Goal: Task Accomplishment & Management: Manage account settings

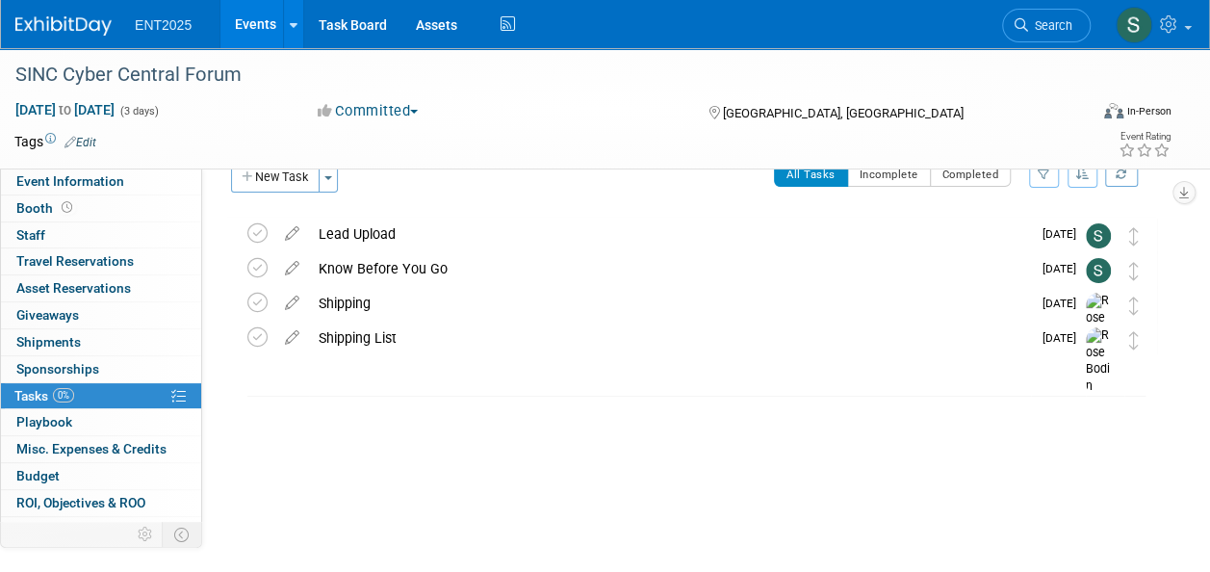
click at [258, 29] on link "Events" at bounding box center [255, 24] width 70 height 48
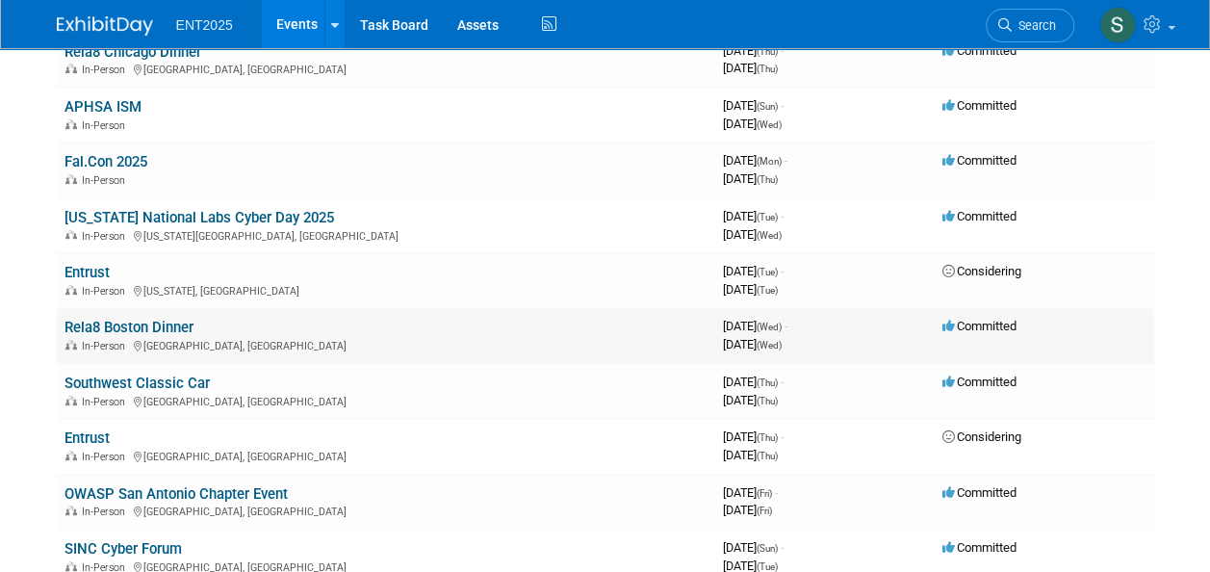
scroll to position [295, 0]
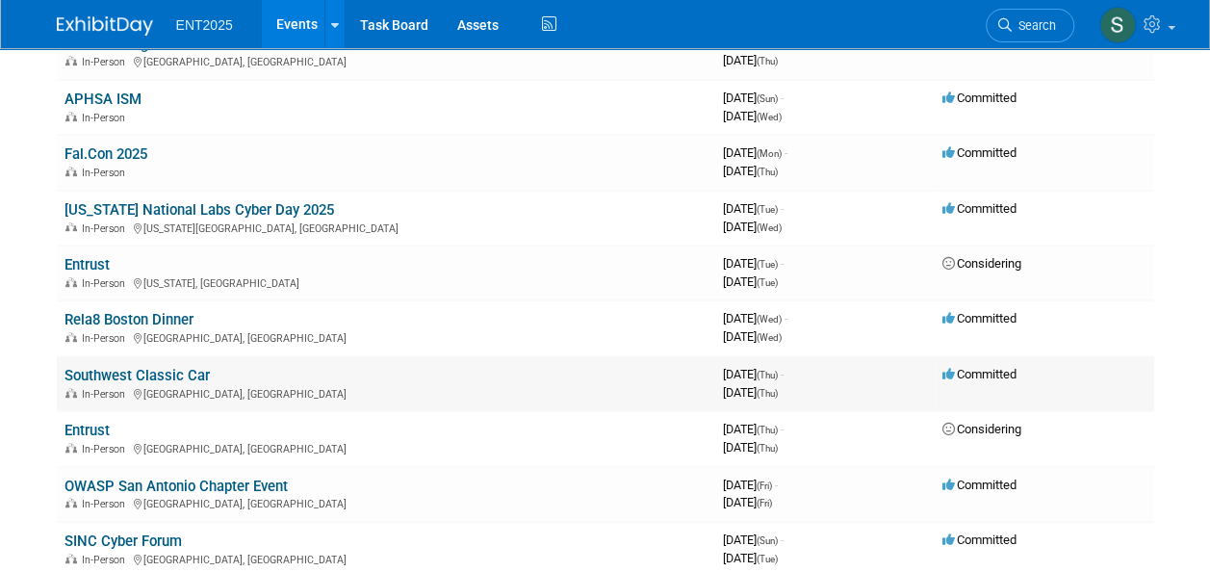
click at [91, 374] on link "Southwest Classic Car" at bounding box center [137, 375] width 145 height 17
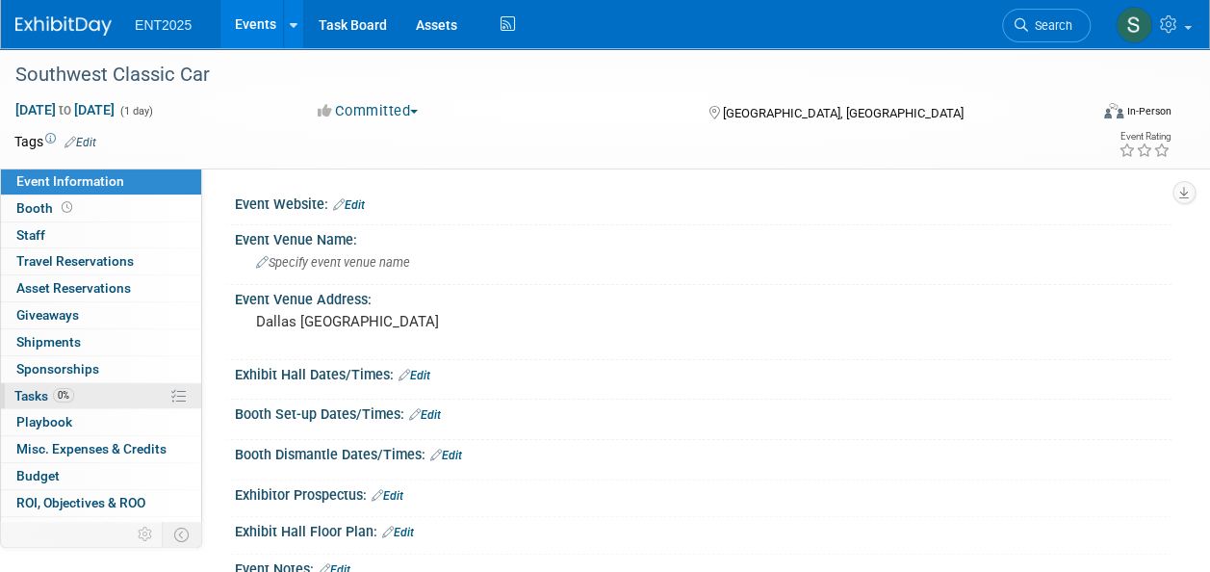
click at [27, 391] on span "Tasks 0%" at bounding box center [44, 395] width 60 height 15
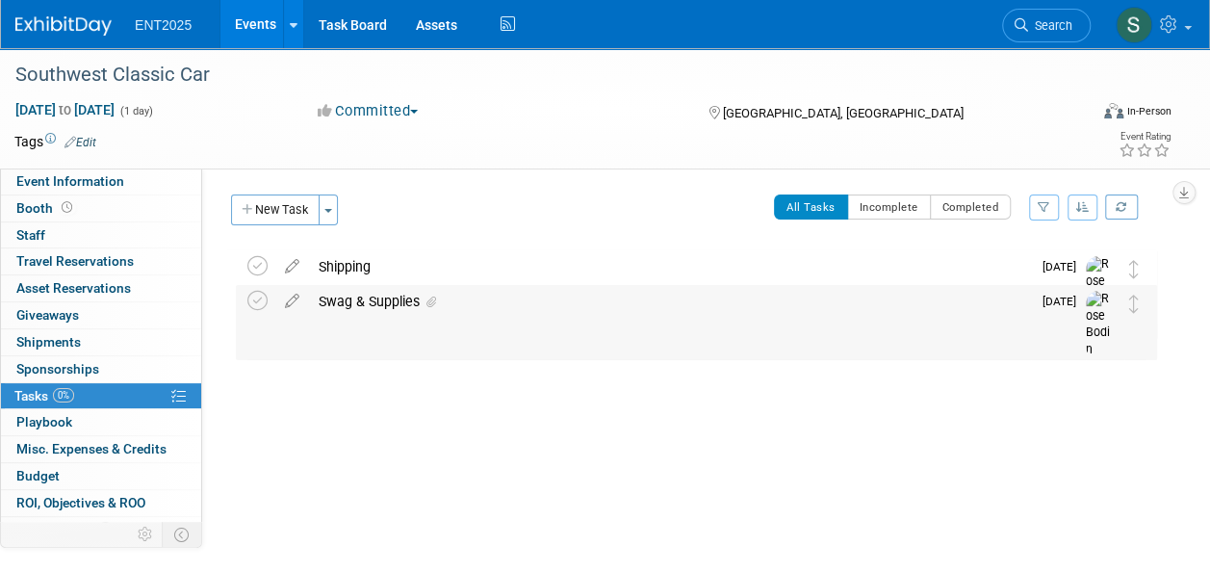
click at [354, 300] on div "Swag & Supplies" at bounding box center [670, 301] width 722 height 33
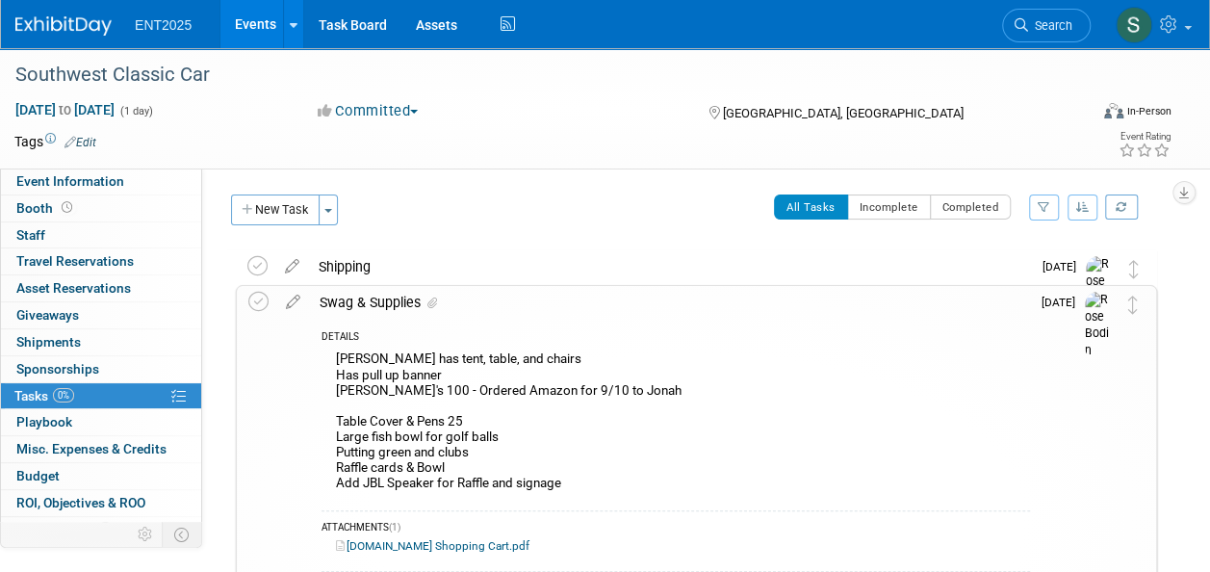
click at [287, 302] on icon at bounding box center [293, 298] width 34 height 24
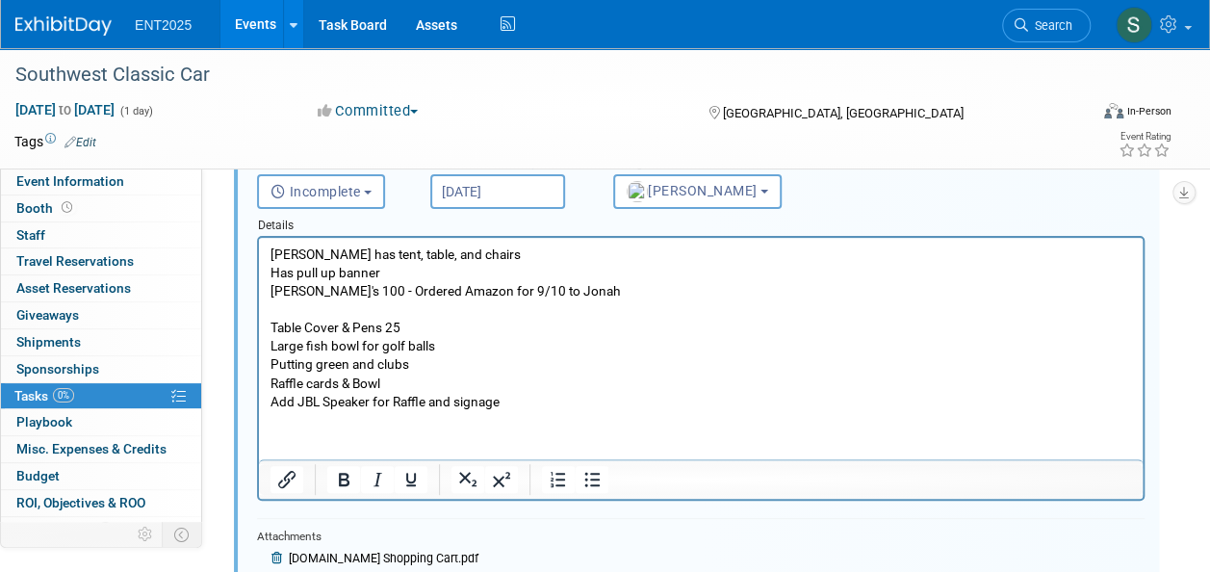
scroll to position [227, 0]
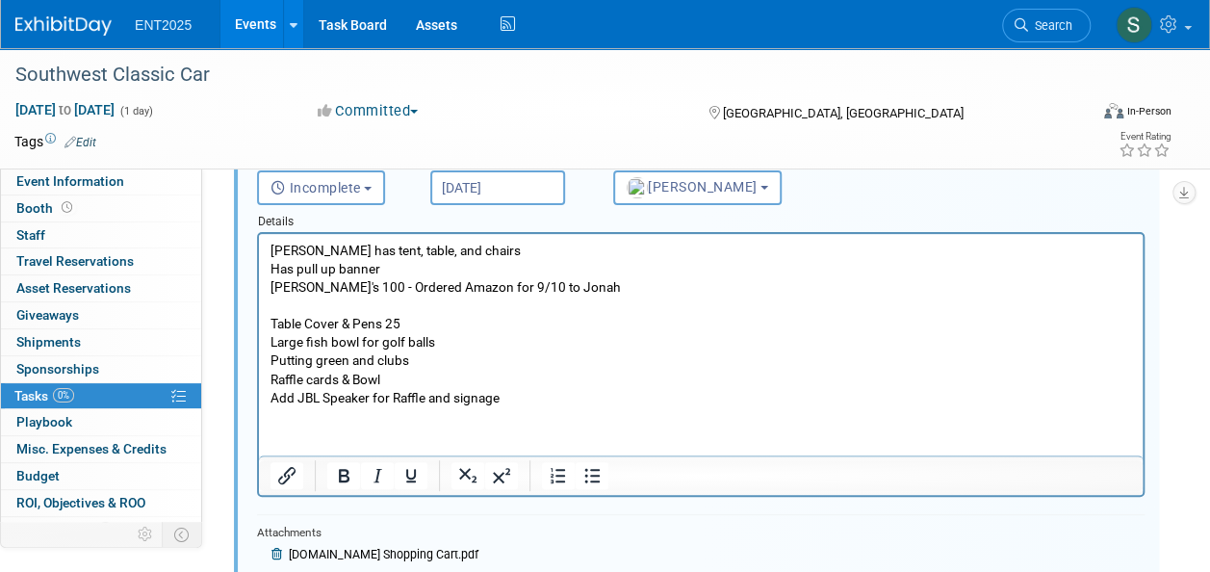
drag, startPoint x: 1217, startPoint y: 264, endPoint x: 824, endPoint y: 181, distance: 401.5
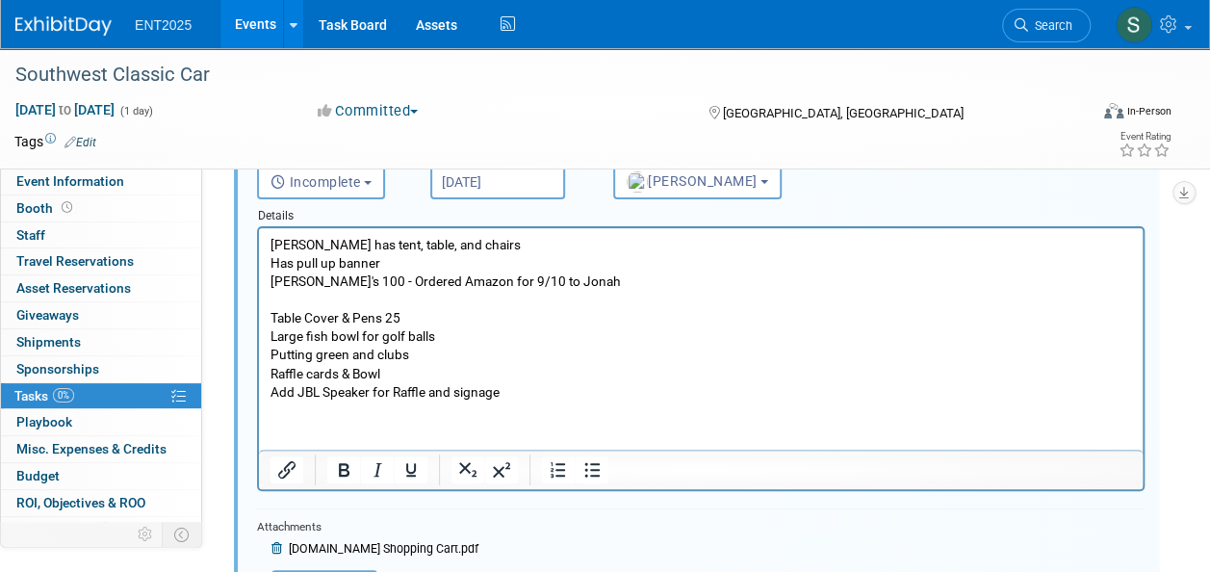
click at [525, 391] on p "Jonah has tent, table, and chairs Has pull up banner Koozi's 100 - Ordered Amaz…" at bounding box center [702, 319] width 862 height 166
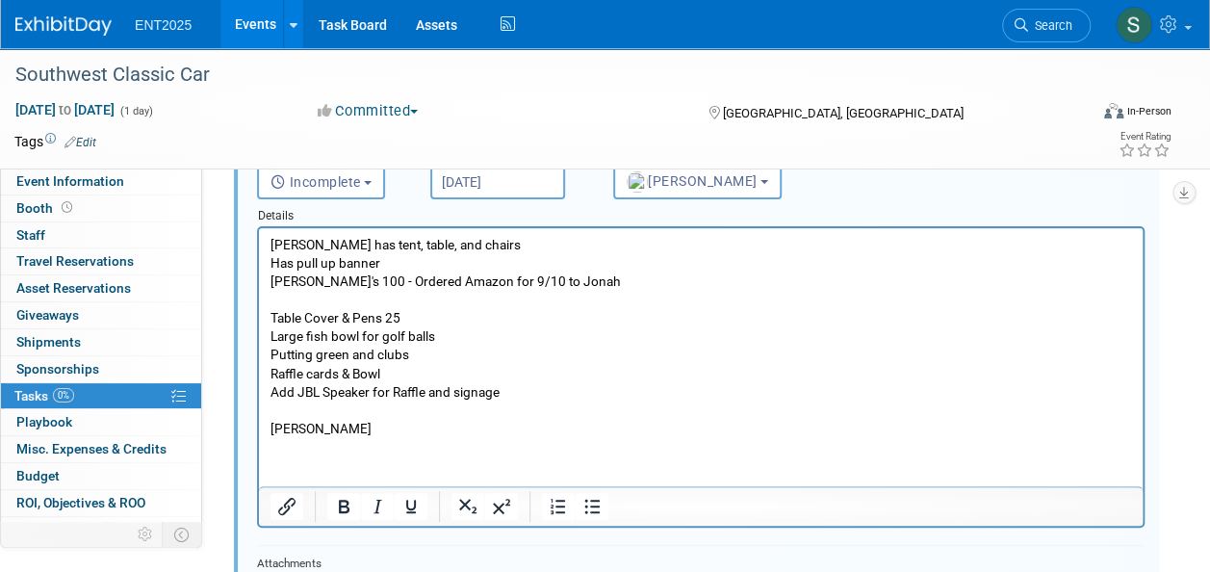
click at [1178, 440] on div "Event Information Event Info Booth Booth 0 Staff 0 Staff 0 Travel Reservations …" at bounding box center [605, 358] width 1210 height 1074
click at [342, 424] on p "Damaris" at bounding box center [702, 429] width 862 height 18
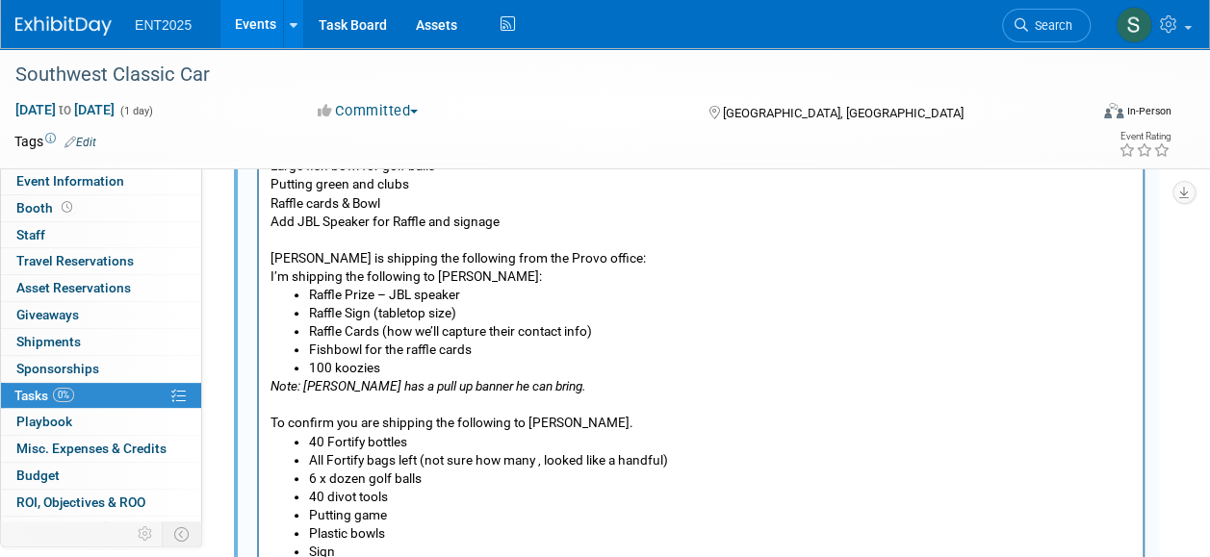
scroll to position [365, 0]
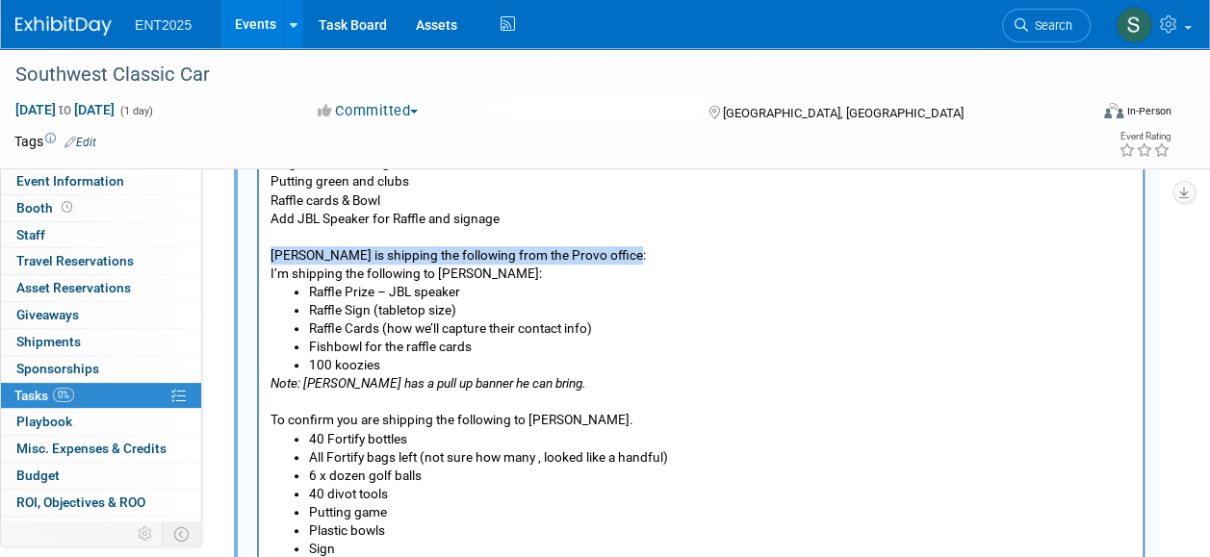
drag, startPoint x: 635, startPoint y: 255, endPoint x: 271, endPoint y: 249, distance: 364.9
click at [271, 249] on p "Damaris Bode is shipping the following from the Provo office:" at bounding box center [702, 255] width 862 height 18
click at [575, 293] on li "Raffle Prize – JBL speaker" at bounding box center [720, 292] width 823 height 18
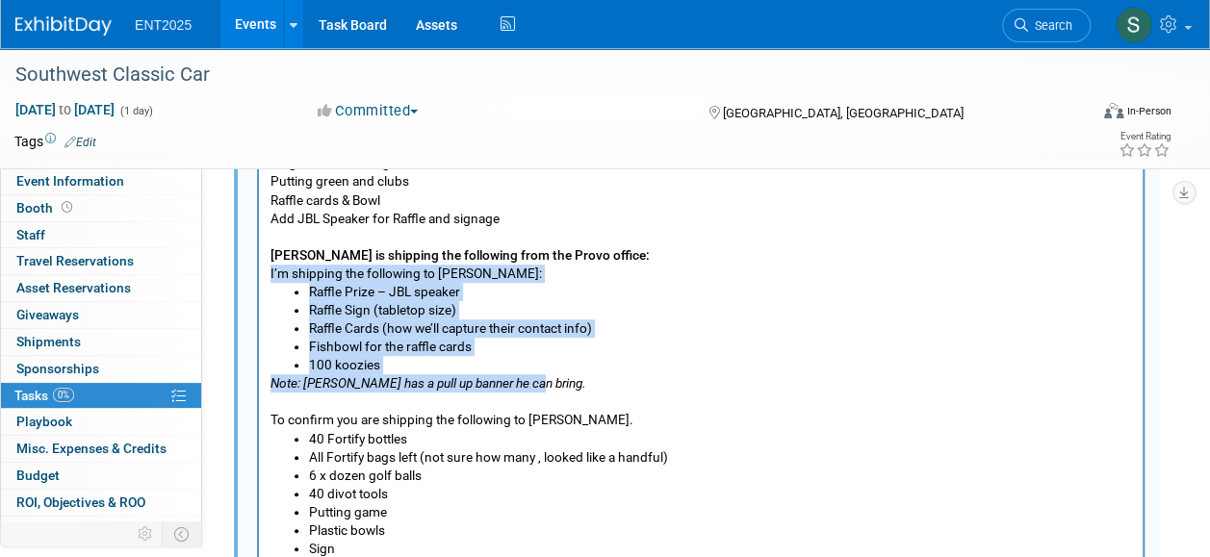
drag, startPoint x: 452, startPoint y: 386, endPoint x: 198, endPoint y: 274, distance: 276.8
click at [259, 274] on html "Jonah has tent, table, and chairs Has pull up banner Koozi's 100 - Ordered Amaz…" at bounding box center [701, 316] width 884 height 522
copy body "I’m shipping the following to Jonah: Raffle Prize – JBL speaker Raffle Sign (ta…"
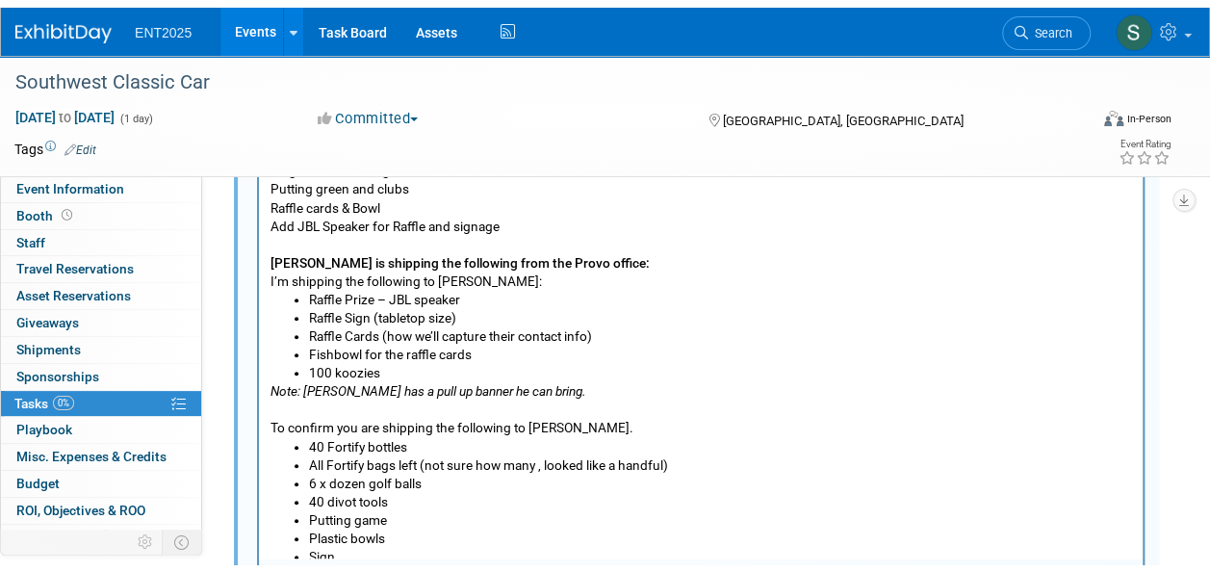
scroll to position [0, 0]
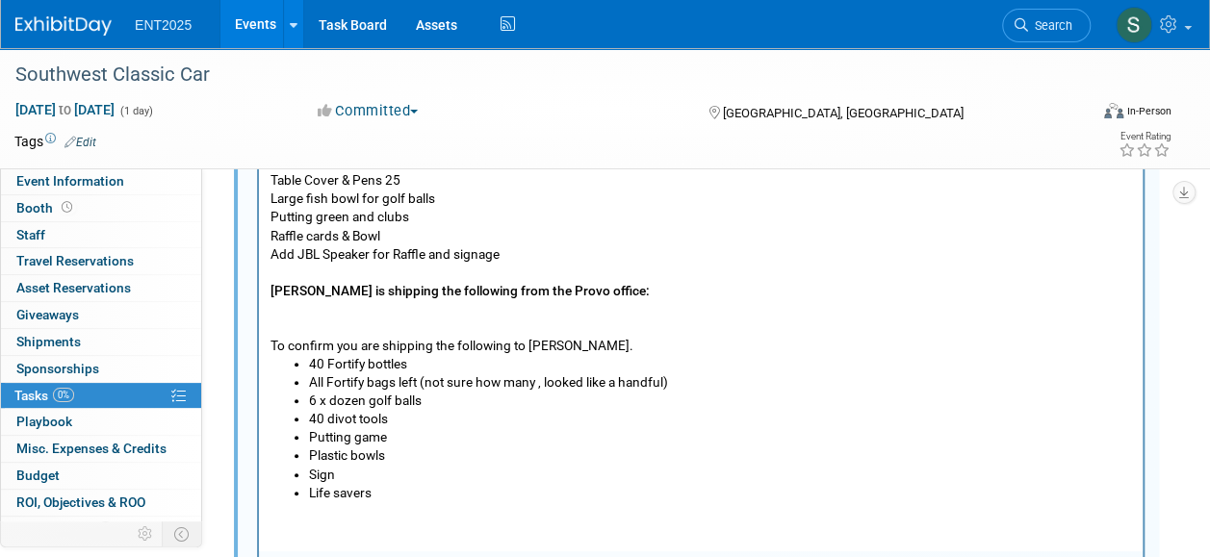
drag, startPoint x: 267, startPoint y: 342, endPoint x: 389, endPoint y: 356, distance: 123.1
click at [369, 359] on html "Jonah has tent, table, and chairs Has pull up banner Koozi's 100 - Ordered Amaz…" at bounding box center [701, 297] width 884 height 412
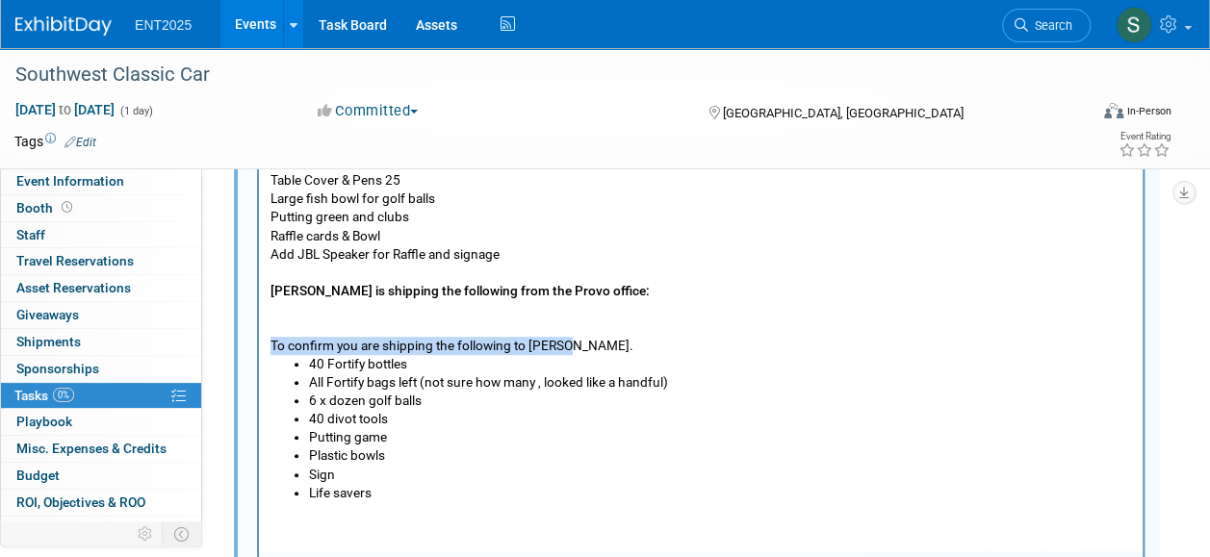
drag, startPoint x: 582, startPoint y: 348, endPoint x: 270, endPoint y: 340, distance: 313.0
click at [270, 340] on body "Jonah has tent, table, and chairs Has pull up banner Koozi's 100 - Ordered Amaz…" at bounding box center [702, 300] width 864 height 404
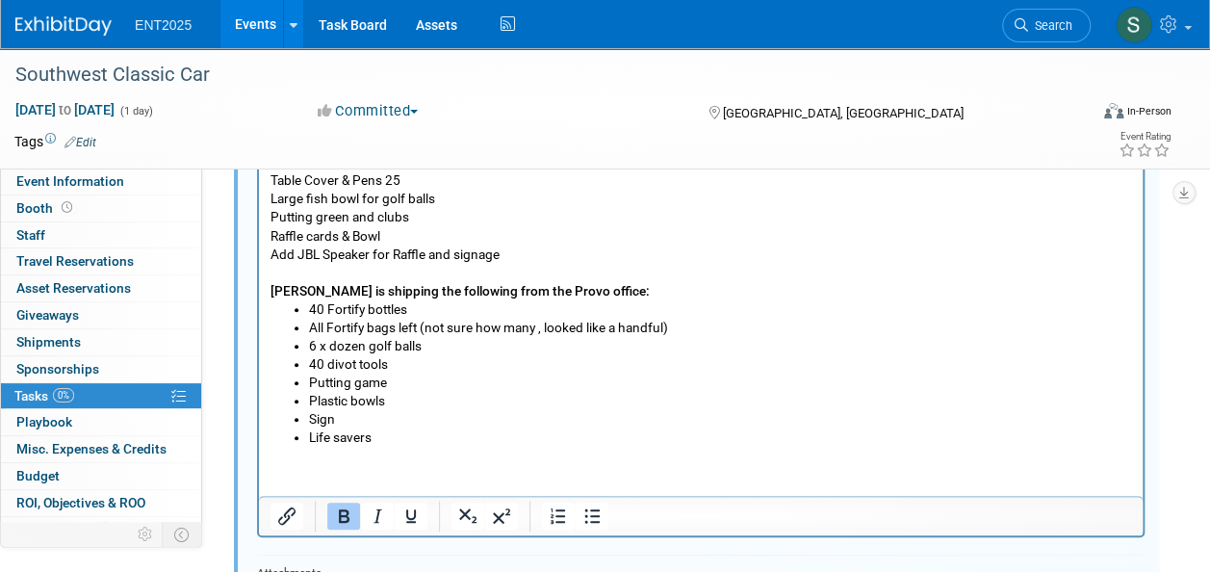
click at [452, 307] on li "40 Fortify bottles" at bounding box center [720, 309] width 823 height 18
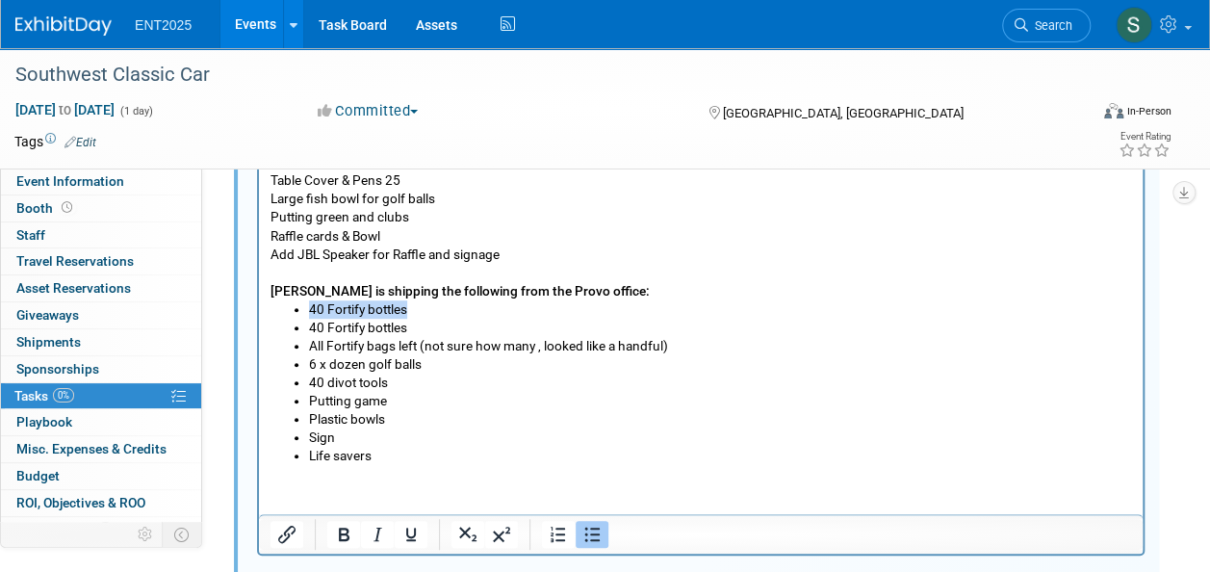
drag, startPoint x: 442, startPoint y: 311, endPoint x: 312, endPoint y: 314, distance: 130.0
click at [312, 314] on li "40 Fortify bottles" at bounding box center [720, 309] width 823 height 18
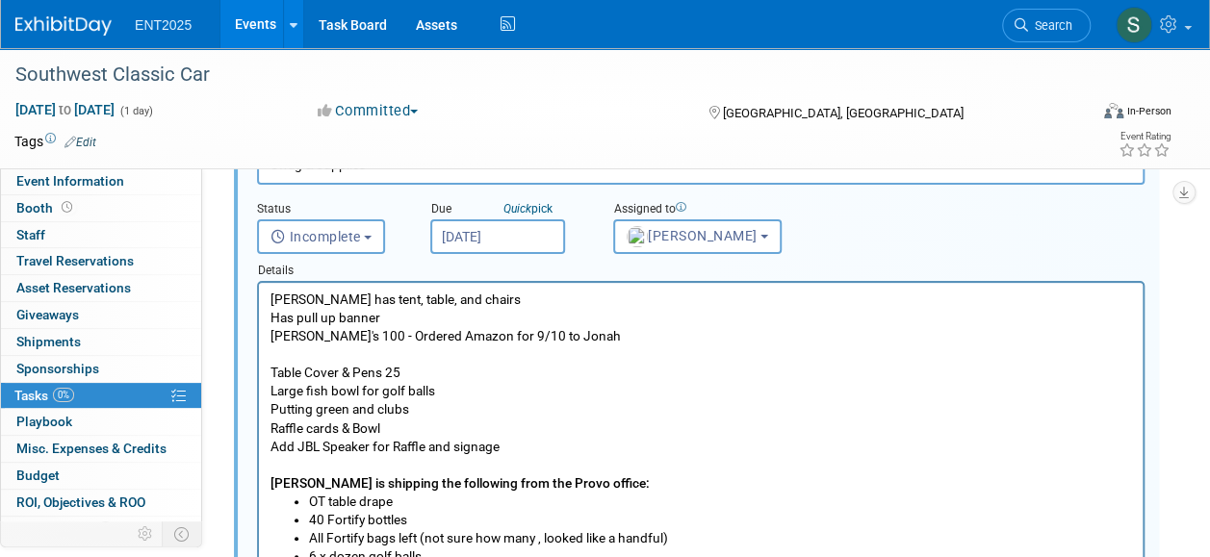
scroll to position [176, 0]
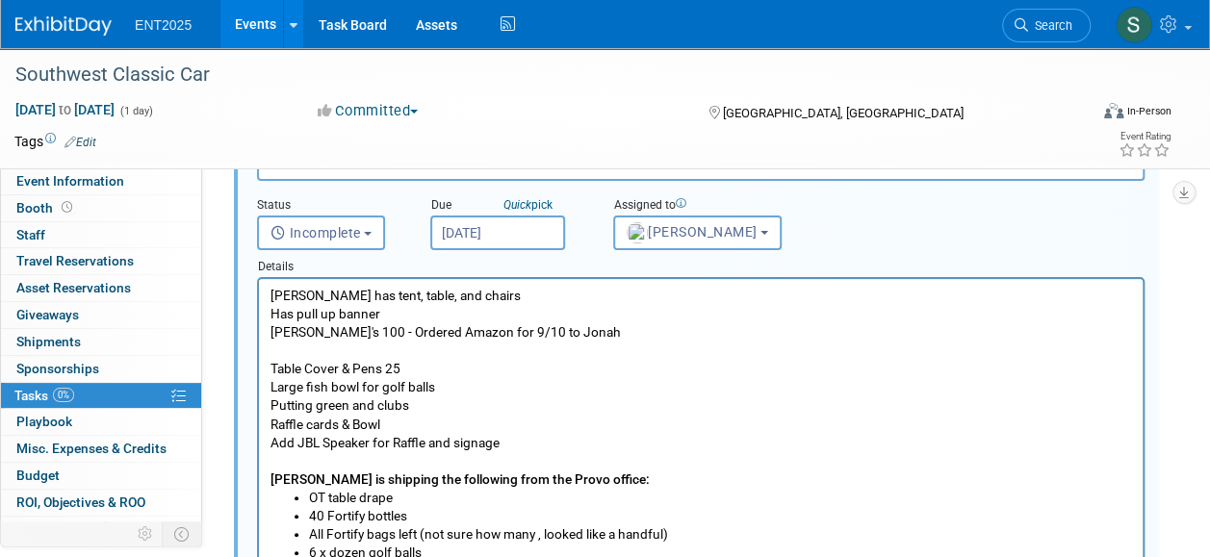
click at [516, 436] on p "Jonah has tent, table, and chairs Has pull up banner Koozi's 100 - Ordered Amaz…" at bounding box center [702, 370] width 862 height 166
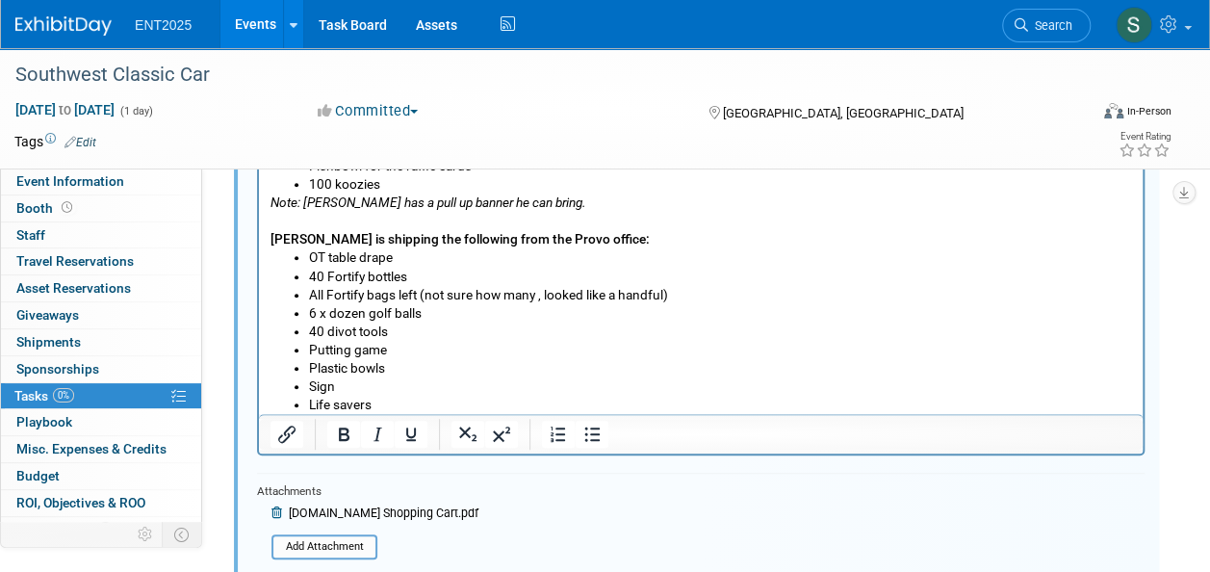
scroll to position [0, 0]
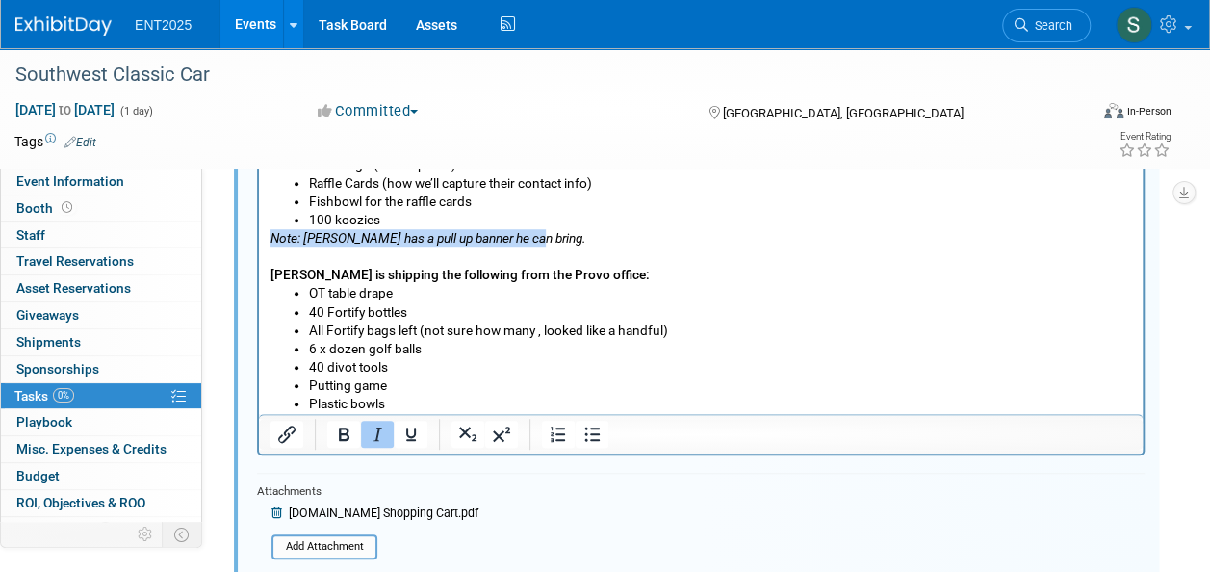
drag, startPoint x: 545, startPoint y: 235, endPoint x: 219, endPoint y: 235, distance: 326.4
click at [259, 235] on html "Jonah has tent, table, and chairs Has pull up banner Koozi's 100 - Ordered Amaz…" at bounding box center [701, 190] width 884 height 522
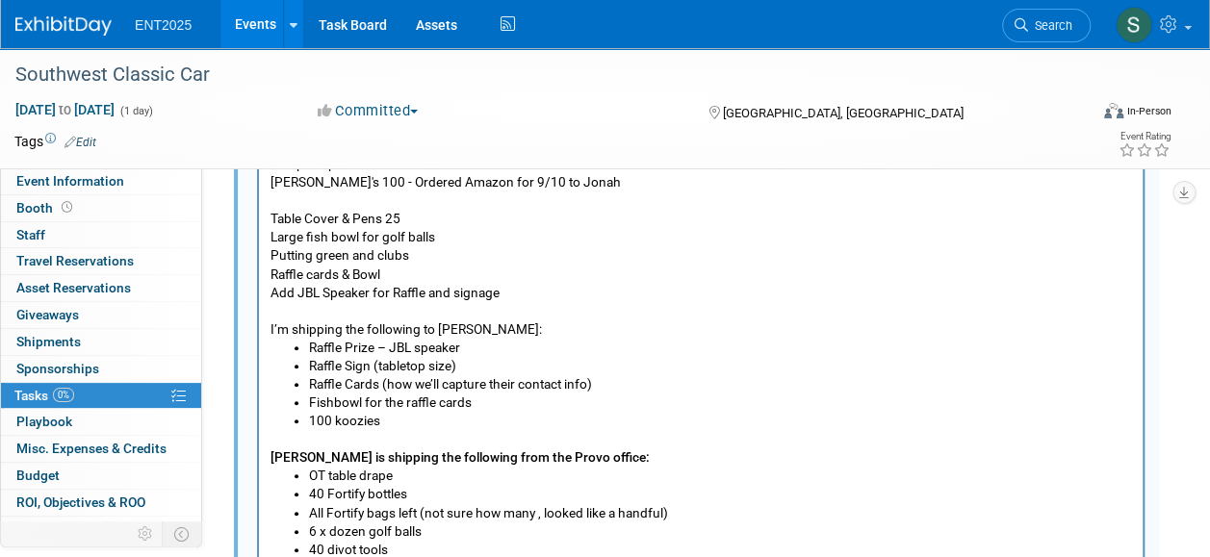
scroll to position [324, 0]
drag, startPoint x: 269, startPoint y: 328, endPoint x: 292, endPoint y: 330, distance: 23.2
click at [292, 330] on body "Jonah has tent, table, and chairs Has pull up banner Koozi's 100 - Ordered Amaz…" at bounding box center [702, 387] width 864 height 496
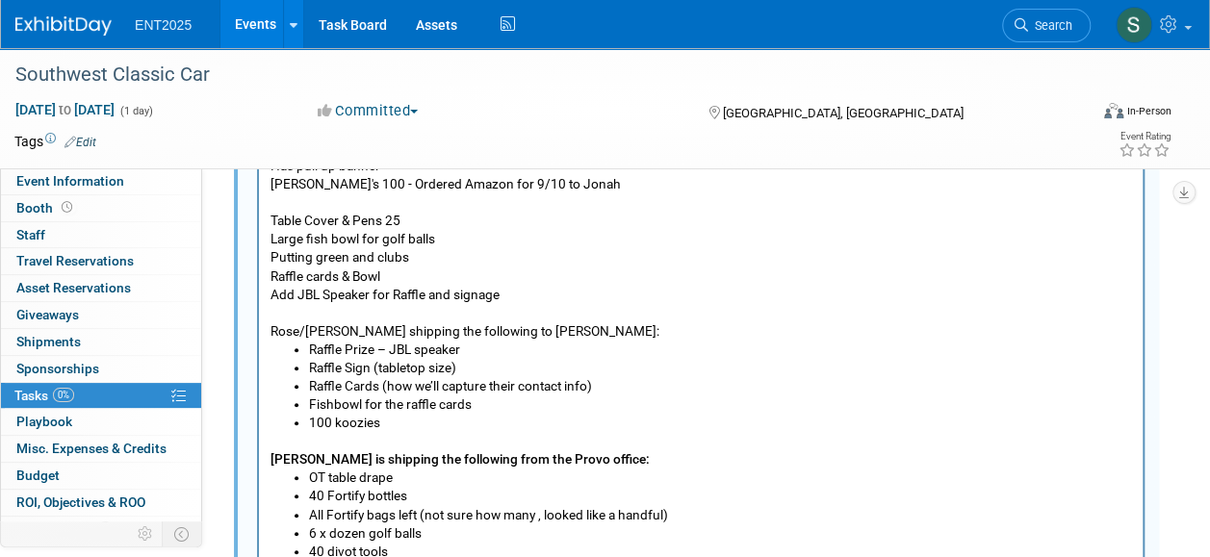
drag, startPoint x: 427, startPoint y: 215, endPoint x: 293, endPoint y: 224, distance: 134.2
click at [259, 222] on html "Jonah has tent, table, and chairs Has pull up banner Koozi's 100 - Ordered Amaz…" at bounding box center [701, 383] width 884 height 504
drag, startPoint x: 429, startPoint y: 241, endPoint x: 386, endPoint y: 247, distance: 43.8
click at [304, 235] on p "Jonah has tent, table, and chairs Has pull up banner Koozi's 100 - Ordered Amaz…" at bounding box center [702, 222] width 862 height 166
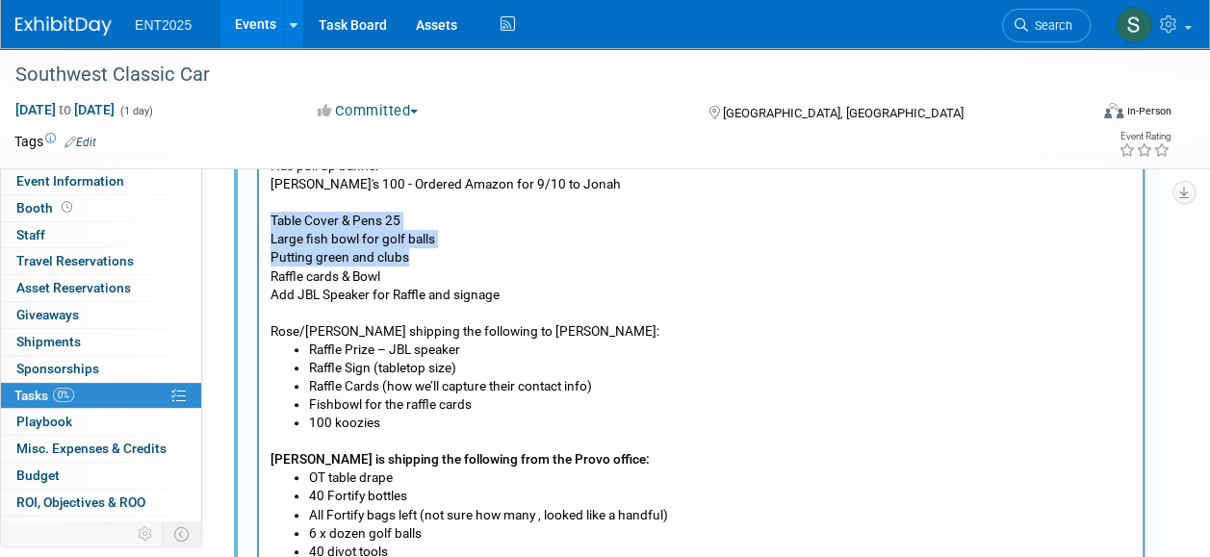
drag, startPoint x: 414, startPoint y: 259, endPoint x: 344, endPoint y: 256, distance: 70.3
click at [259, 232] on html "Jonah has tent, table, and chairs Has pull up banner Koozi's 100 - Ordered Amaz…" at bounding box center [701, 383] width 884 height 504
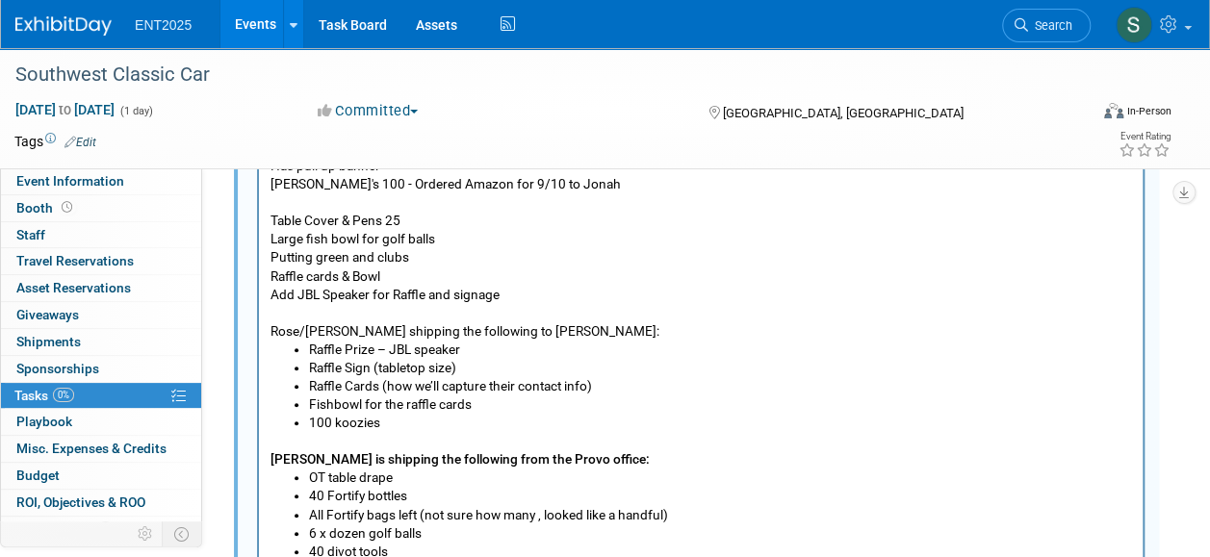
click at [405, 275] on p "Jonah has tent, table, and chairs Has pull up banner Koozi's 100 - Ordered Amaz…" at bounding box center [702, 222] width 862 height 166
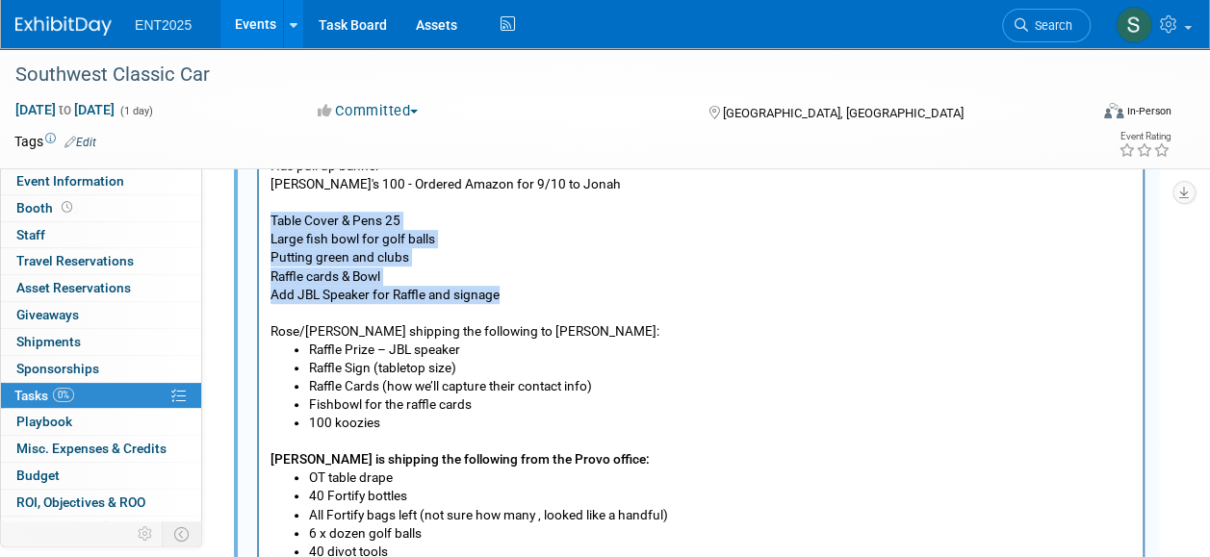
drag, startPoint x: 516, startPoint y: 298, endPoint x: 239, endPoint y: 226, distance: 286.3
click at [259, 226] on html "Jonah has tent, table, and chairs Has pull up banner Koozi's 100 - Ordered Amaz…" at bounding box center [701, 383] width 884 height 504
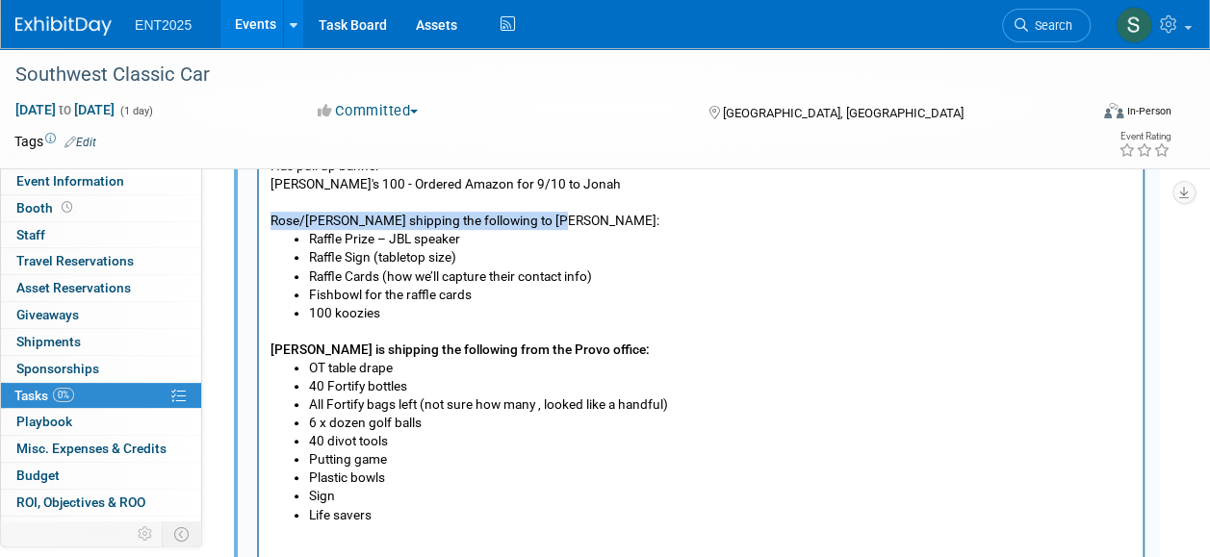
drag, startPoint x: 567, startPoint y: 228, endPoint x: 265, endPoint y: 224, distance: 302.3
click at [259, 223] on html "Jonah has tent, table, and chairs Has pull up banner Koozi's 100 - Ordered Amaz…" at bounding box center [701, 328] width 884 height 394
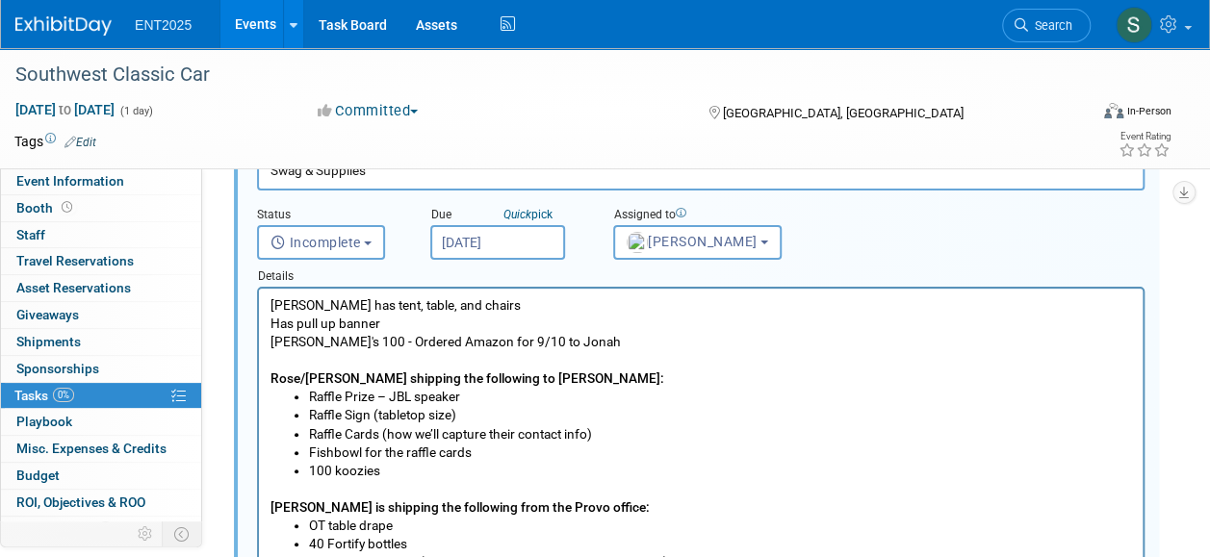
scroll to position [168, 0]
click at [765, 449] on li "Fishbowl for the raffle cards" at bounding box center [720, 452] width 823 height 18
click at [623, 505] on b "Damaris Bode is shipping the following from the Provo office:" at bounding box center [460, 506] width 379 height 15
click at [549, 380] on b "Rose/Stephanie shipping the following to Jonah:" at bounding box center [468, 377] width 394 height 15
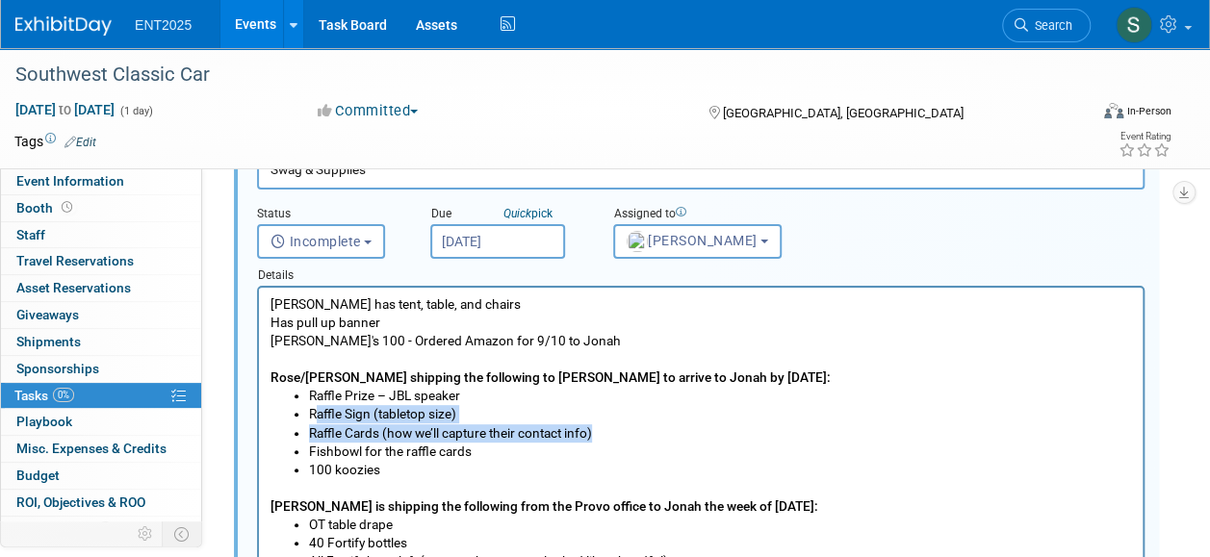
drag, startPoint x: 620, startPoint y: 433, endPoint x: 407, endPoint y: 449, distance: 213.3
click at [322, 425] on li "Raffle Cards (how we’ll capture their contact info)" at bounding box center [720, 434] width 823 height 18
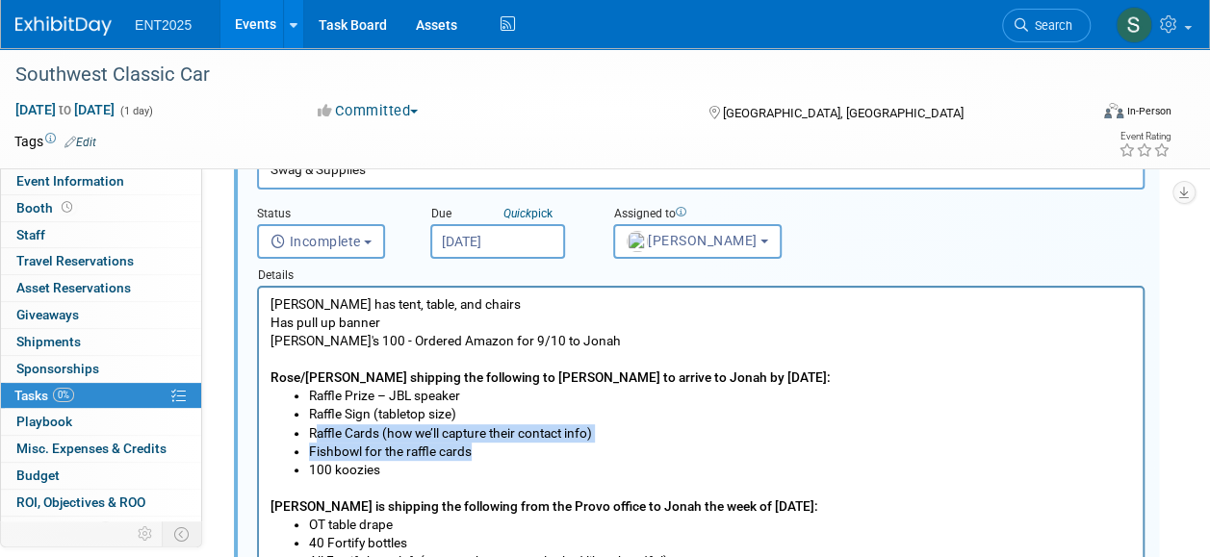
drag, startPoint x: 484, startPoint y: 447, endPoint x: 319, endPoint y: 432, distance: 166.2
click at [319, 432] on ul "Raffle Prize – JBL speaker Raffle Sign (tabletop size) Raffle Cards (how we’ll …" at bounding box center [702, 432] width 862 height 91
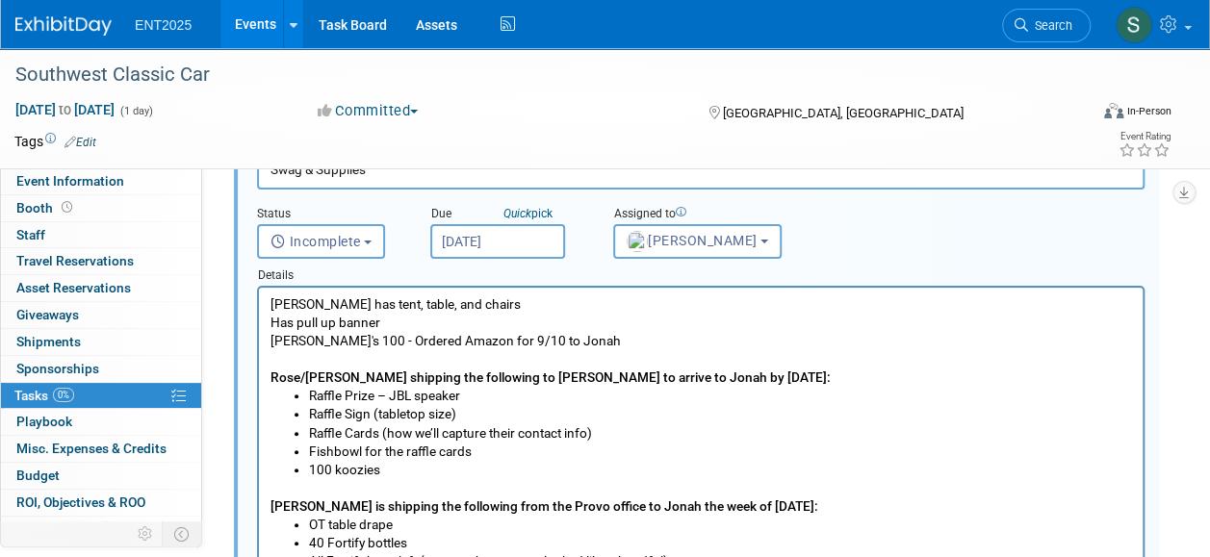
click at [574, 419] on li "Raffle Sign (tabletop size)" at bounding box center [720, 414] width 823 height 18
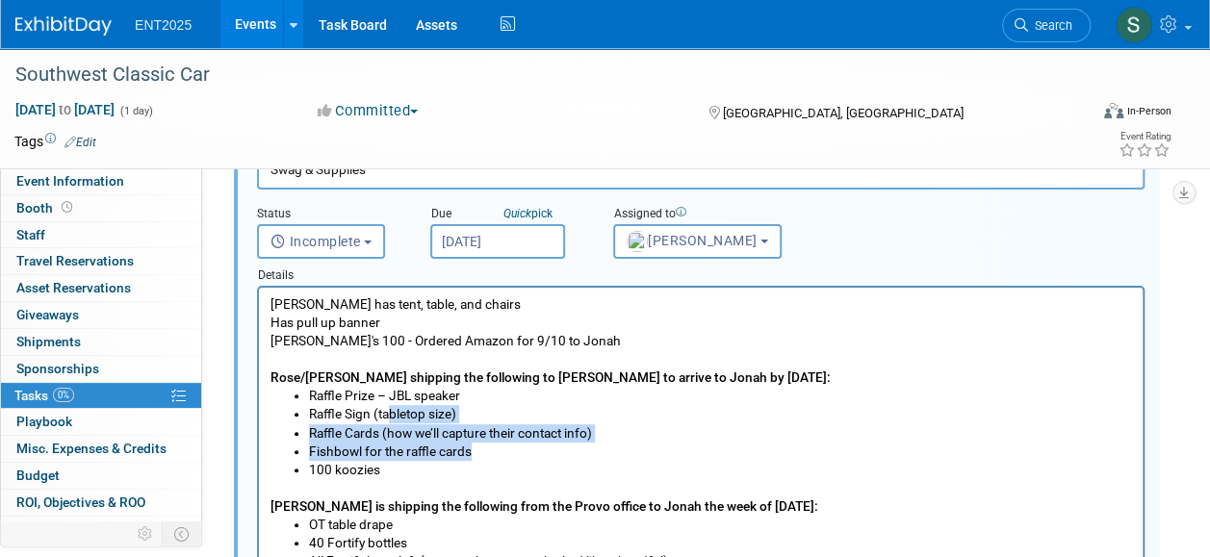
drag, startPoint x: 475, startPoint y: 448, endPoint x: 387, endPoint y: 415, distance: 93.5
click at [387, 415] on ul "Raffle Prize – JBL speaker Raffle Sign (tabletop size) Raffle Cards (how we’ll …" at bounding box center [702, 432] width 862 height 91
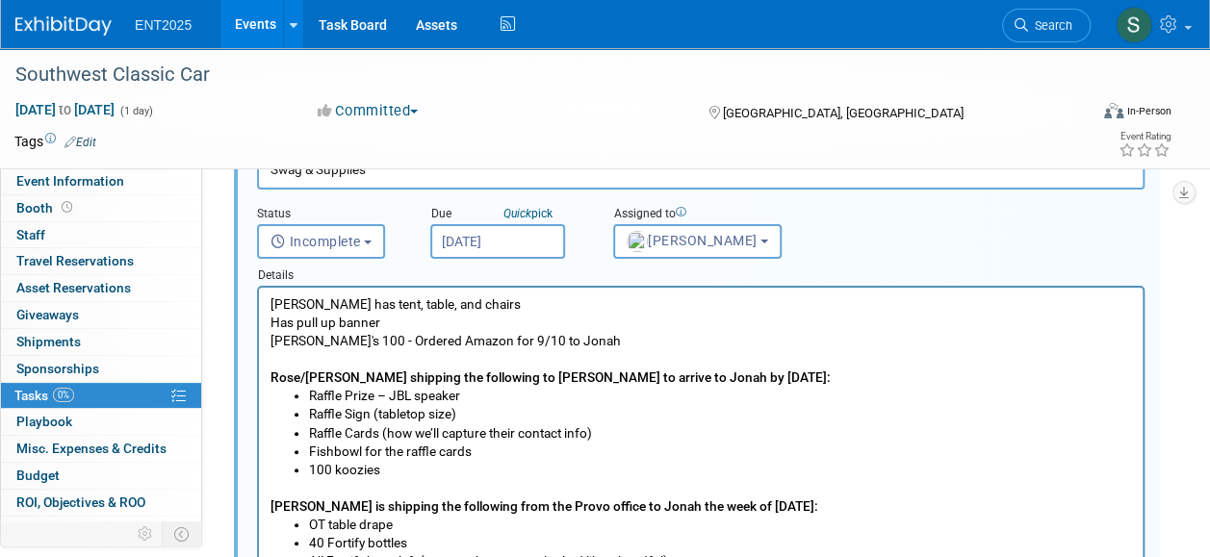
drag, startPoint x: 1008, startPoint y: 368, endPoint x: 1048, endPoint y: 344, distance: 46.2
click at [1012, 362] on body "Jonah has tent, table, and chairs Has pull up banner Koozi's 100 - Ordered Amaz…" at bounding box center [702, 489] width 864 height 386
click at [554, 441] on li "Raffle Cards (how we’ll capture their contact info)" at bounding box center [720, 434] width 823 height 18
drag, startPoint x: 508, startPoint y: 451, endPoint x: 319, endPoint y: 456, distance: 189.8
click at [319, 456] on li "Fishbowl for the raffle cards" at bounding box center [720, 452] width 823 height 18
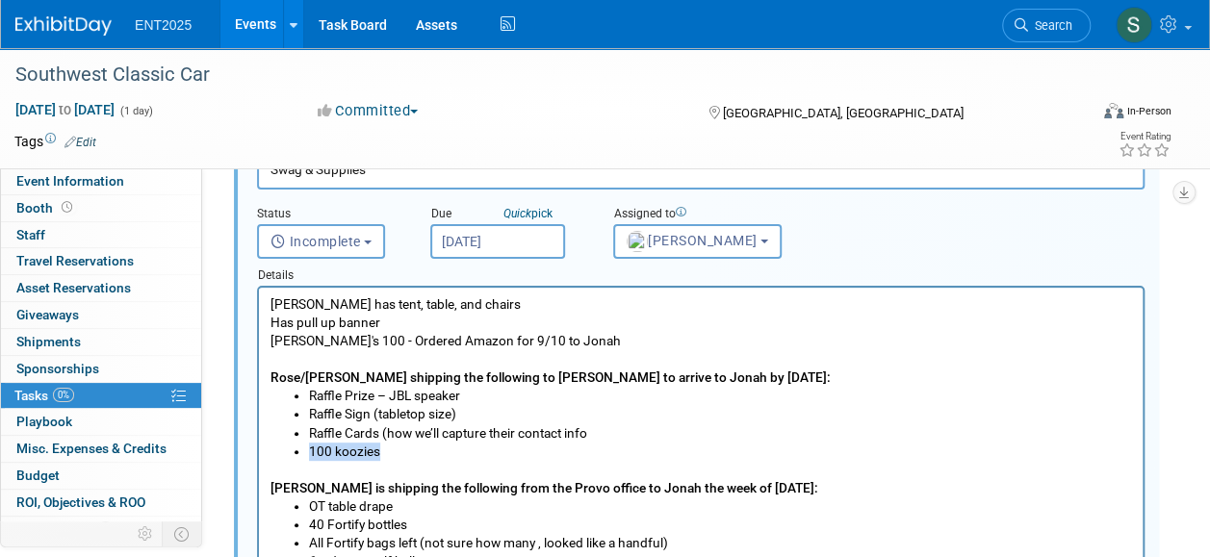
drag, startPoint x: 390, startPoint y: 447, endPoint x: 286, endPoint y: 449, distance: 104.0
click at [286, 449] on ul "Raffle Prize – JBL speaker Raffle Sign (tabletop size) Raffle Cards (how we’ll …" at bounding box center [702, 423] width 862 height 73
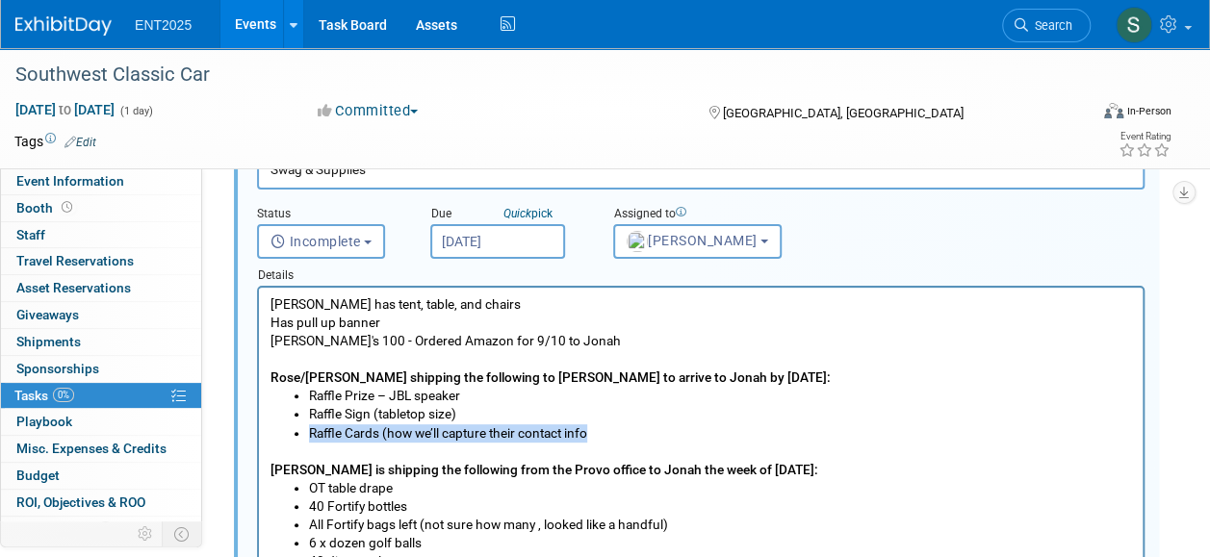
drag, startPoint x: 634, startPoint y: 430, endPoint x: 305, endPoint y: 433, distance: 329.3
click at [305, 433] on ul "Raffle Prize – JBL speaker Raffle Sign (tabletop size) Raffle Cards (how we’ll …" at bounding box center [702, 414] width 862 height 55
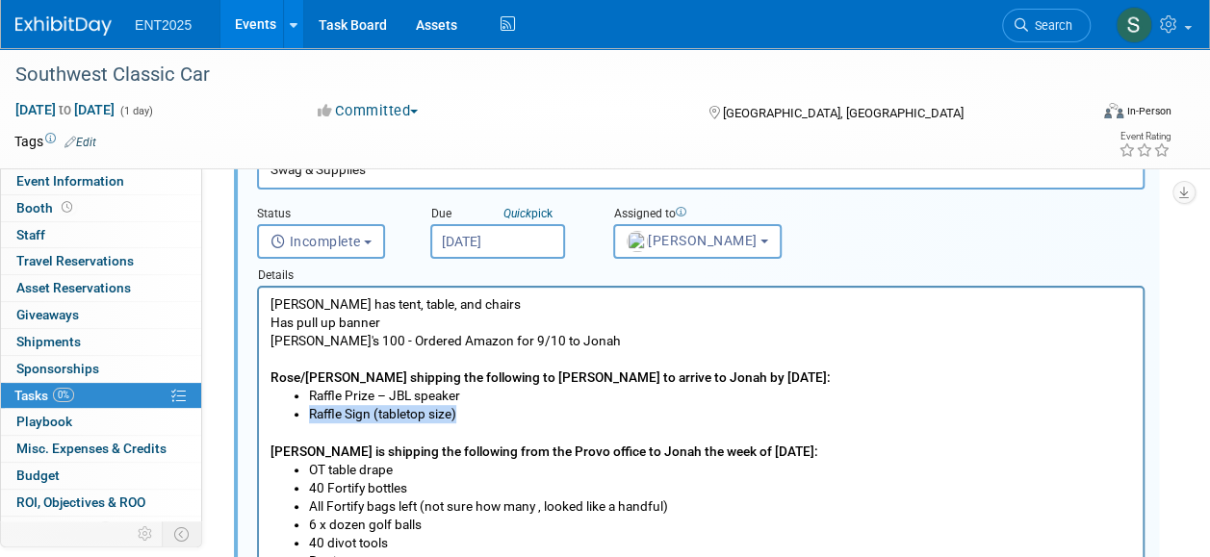
drag, startPoint x: 488, startPoint y: 414, endPoint x: 314, endPoint y: 418, distance: 174.3
click at [314, 418] on li "Raffle Sign (tabletop size)" at bounding box center [720, 414] width 823 height 18
click at [310, 415] on li "Plexi Sign for Raffle" at bounding box center [720, 414] width 823 height 18
drag, startPoint x: 421, startPoint y: 412, endPoint x: 442, endPoint y: 420, distance: 22.5
click at [442, 420] on li "Raffle Sign & Plexi Sign for Raffle" at bounding box center [720, 414] width 823 height 18
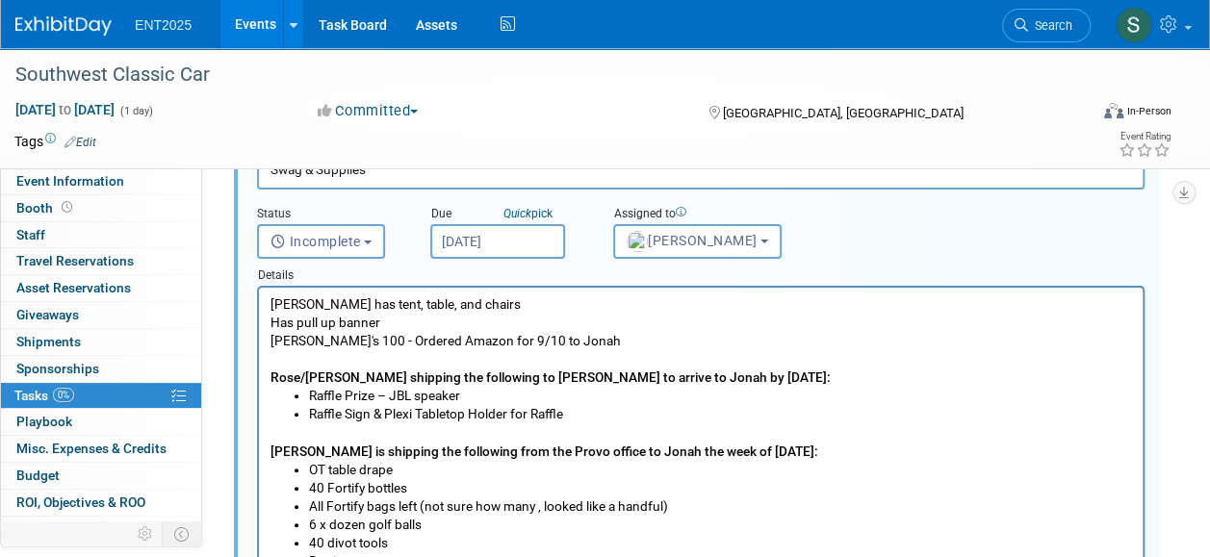
click at [569, 416] on li "Raffle Sign & Plexi Tabletop Holder for Raffle" at bounding box center [720, 414] width 823 height 18
click at [284, 441] on body "Jonah has tent, table, and chairs Has pull up banner Koozi's 100 - Ordered Amaz…" at bounding box center [702, 461] width 864 height 330
click at [278, 433] on p "Rich Text Area. Press ALT-0 for help." at bounding box center [702, 434] width 862 height 18
click at [276, 433] on p "Rich Text Area. Press ALT-0 for help." at bounding box center [702, 434] width 862 height 18
click at [282, 436] on p "Rich Text Area. Press ALT-0 for help." at bounding box center [702, 434] width 862 height 18
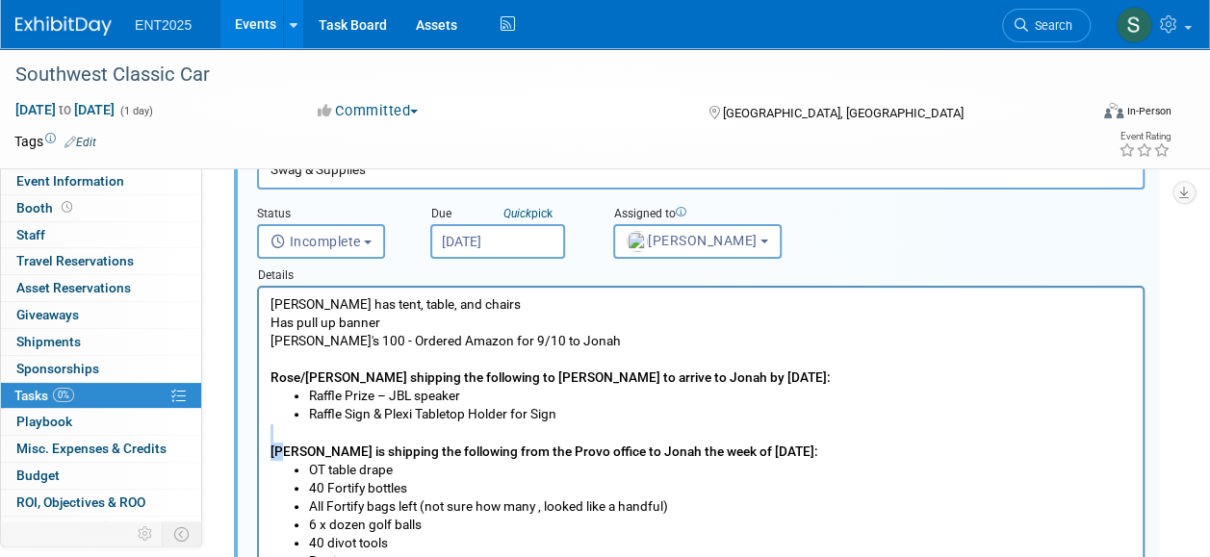
click at [270, 459] on body "Jonah has tent, table, and chairs Has pull up banner Koozi's 100 - Ordered Amaz…" at bounding box center [702, 461] width 864 height 330
click at [284, 430] on p "Rich Text Area. Press ALT-0 for help." at bounding box center [702, 434] width 862 height 18
click at [280, 437] on p "Rich Text Area. Press ALT-0 for help." at bounding box center [702, 434] width 862 height 18
click at [305, 433] on p "Rich Text Area. Press ALT-0 for help." at bounding box center [702, 434] width 862 height 18
click at [582, 414] on li "Raffle Sign & Plexi Tabletop Holder for Sign" at bounding box center [720, 414] width 823 height 18
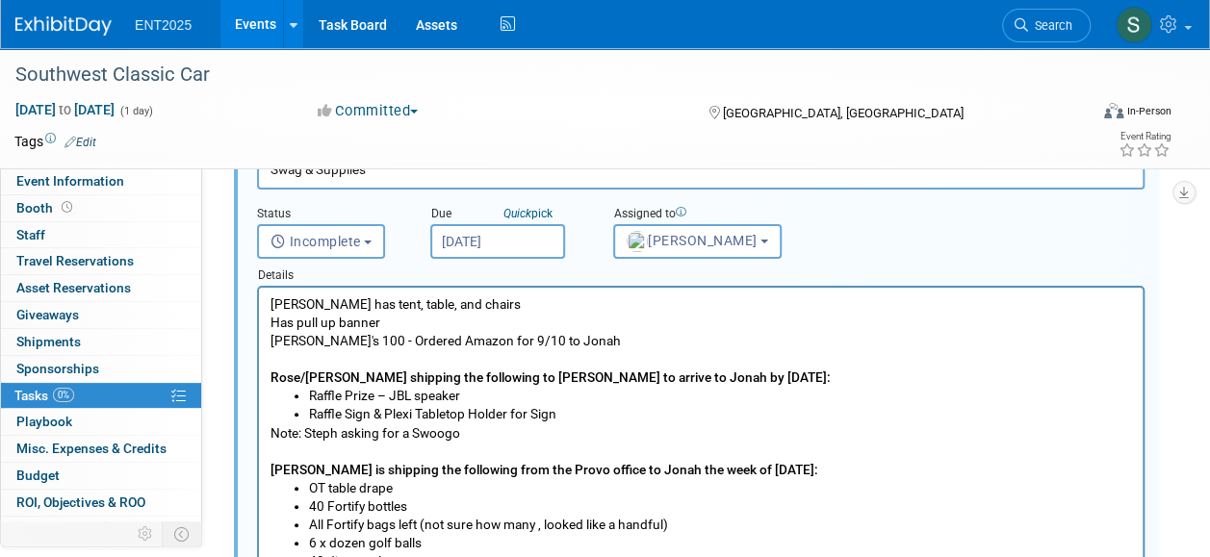
click at [1190, 398] on div "Event Information Event Info Booth Booth 0 Staff 0 Staff 0 Travel Reservations …" at bounding box center [605, 491] width 1210 height 1221
click at [479, 434] on p "Note: Steph asking for a Swoogo" at bounding box center [702, 434] width 862 height 18
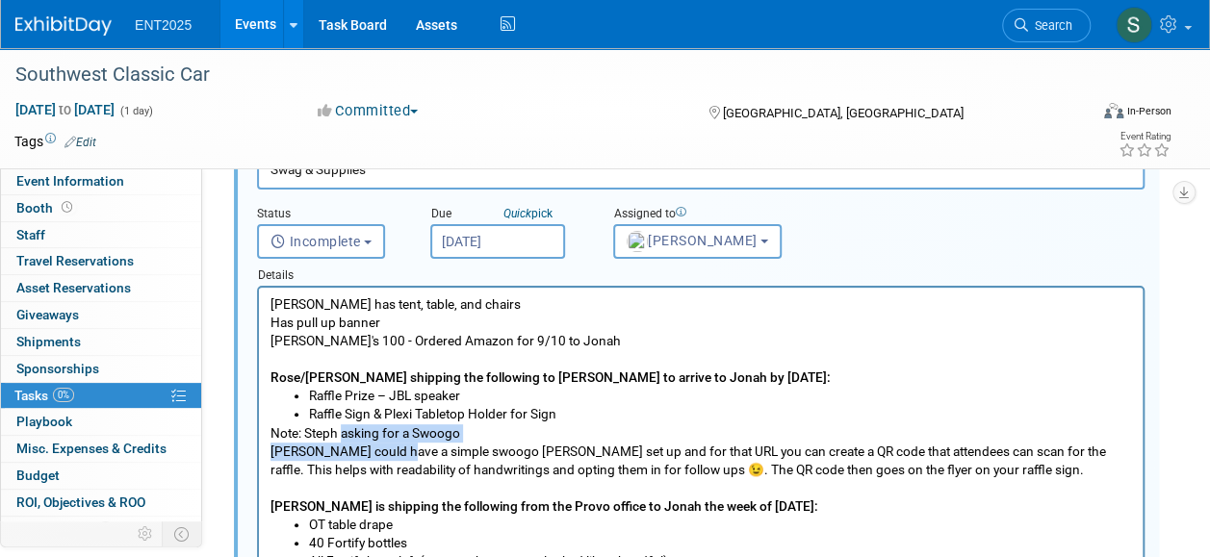
drag, startPoint x: 344, startPoint y: 434, endPoint x: 400, endPoint y: 447, distance: 57.2
click at [400, 447] on body "Jonah has tent, table, and chairs Has pull up banner Koozi's 100 - Ordered Amaz…" at bounding box center [702, 489] width 864 height 386
click at [401, 449] on p "Stephanie could have a simple swoogo reg page set up and for that URL you can c…" at bounding box center [702, 461] width 862 height 37
click at [436, 450] on p "Stephanie could have a simple swoogo reg page set up and for that URL you can c…" at bounding box center [702, 461] width 862 height 37
drag, startPoint x: 413, startPoint y: 433, endPoint x: 408, endPoint y: 445, distance: 12.5
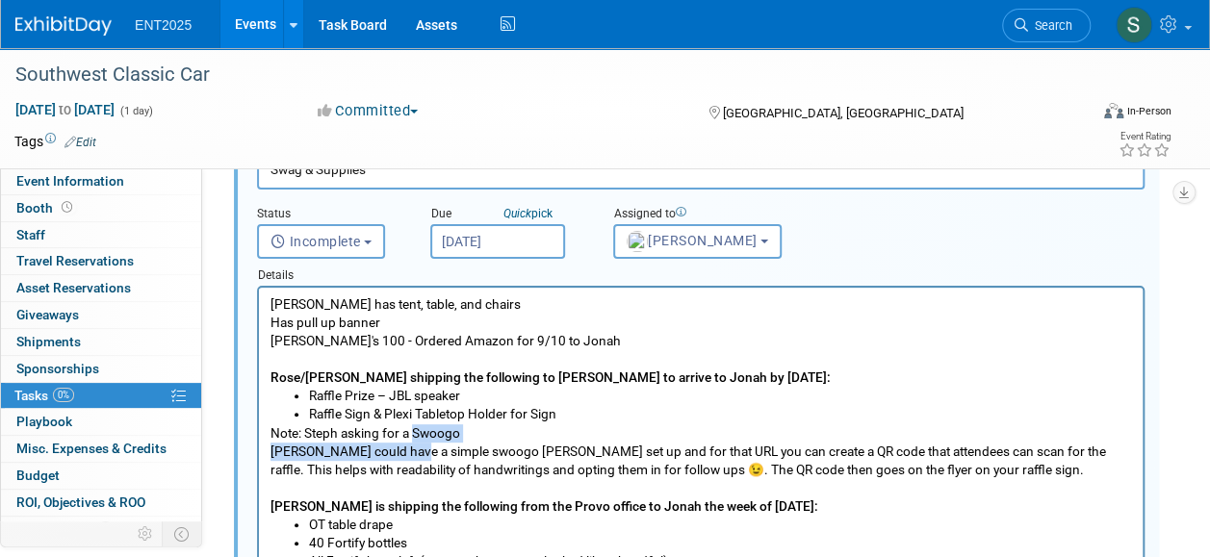
click at [408, 445] on body "Jonah has tent, table, and chairs Has pull up banner Koozi's 100 - Ordered Amaz…" at bounding box center [702, 489] width 864 height 386
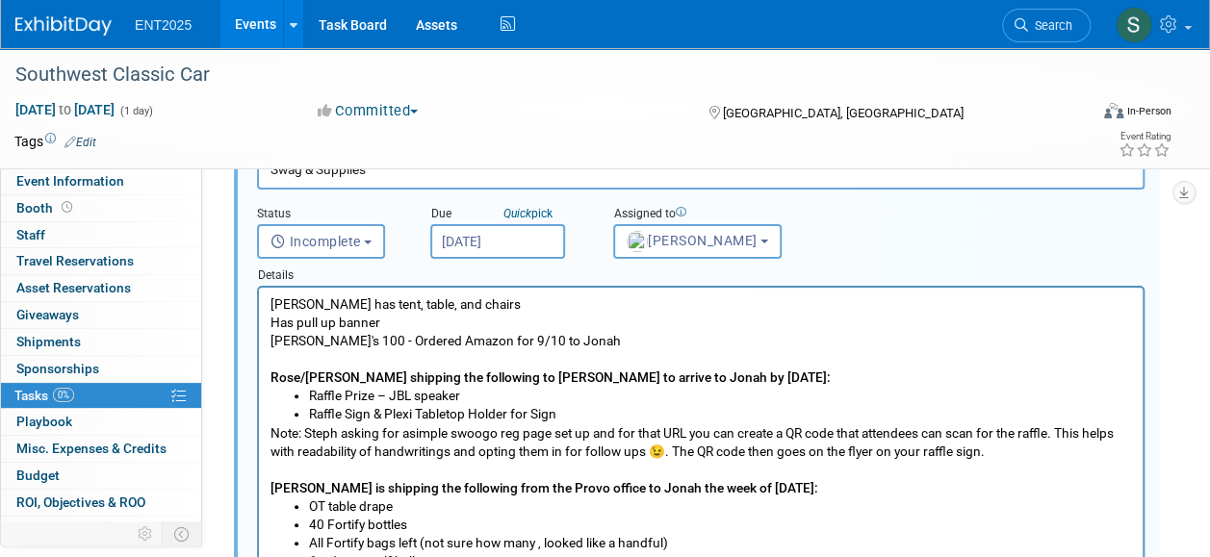
click at [669, 435] on p "Note: Steph asking for a simple swoogo reg page set up and for that URL you can…" at bounding box center [702, 443] width 862 height 37
click at [674, 454] on p "Note: Steph asking for a simple swoogo reg page set up and that URL you can cre…" at bounding box center [702, 443] width 862 height 37
click at [992, 455] on p "Note: Steph asking for a simple swoogo reg page set up and that URL you can cre…" at bounding box center [702, 443] width 862 height 37
drag, startPoint x: 302, startPoint y: 437, endPoint x: 224, endPoint y: 433, distance: 78.1
click at [259, 433] on html "Jonah has tent, table, and chairs Has pull up banner Koozi's 100 - Ordered Amaz…" at bounding box center [701, 475] width 884 height 375
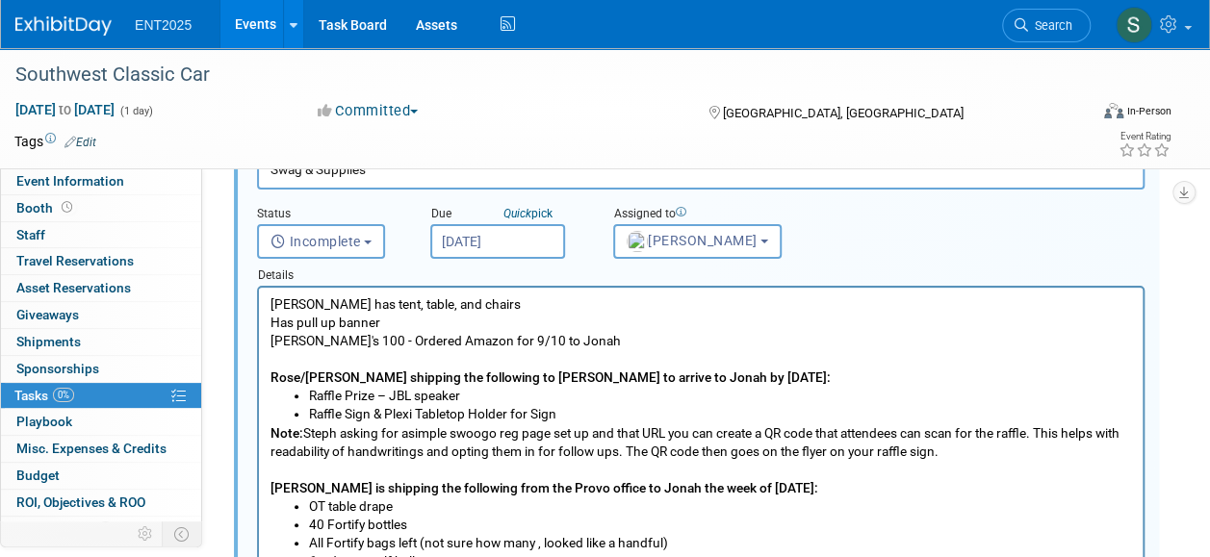
click at [439, 484] on b "Damaris Bode is shipping the following from the Provo office to Jonah the week …" at bounding box center [545, 487] width 548 height 15
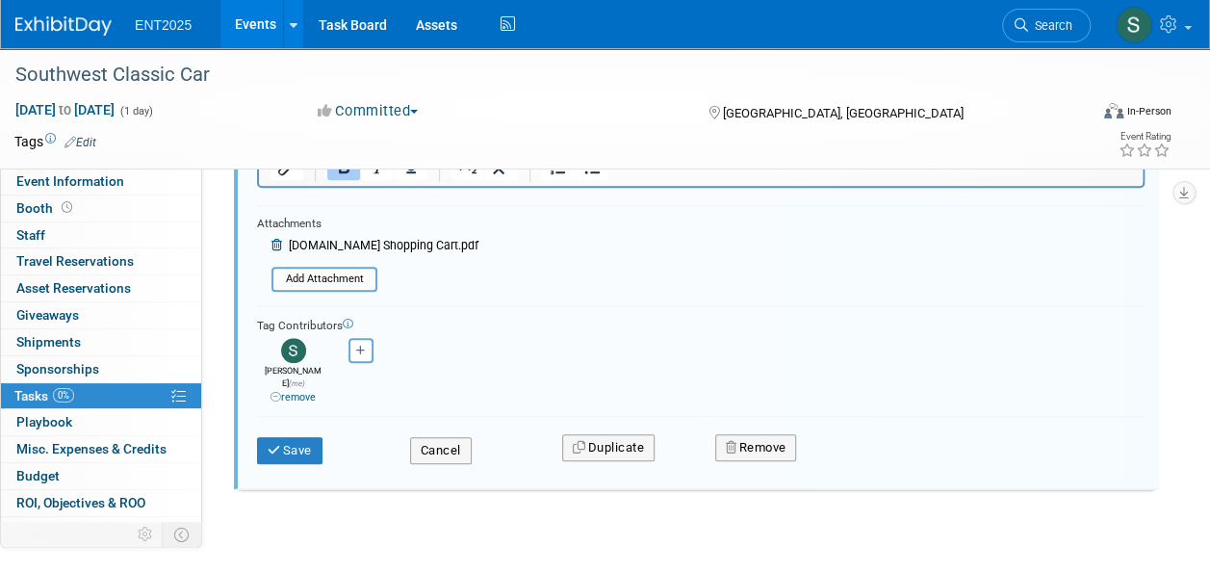
scroll to position [726, 0]
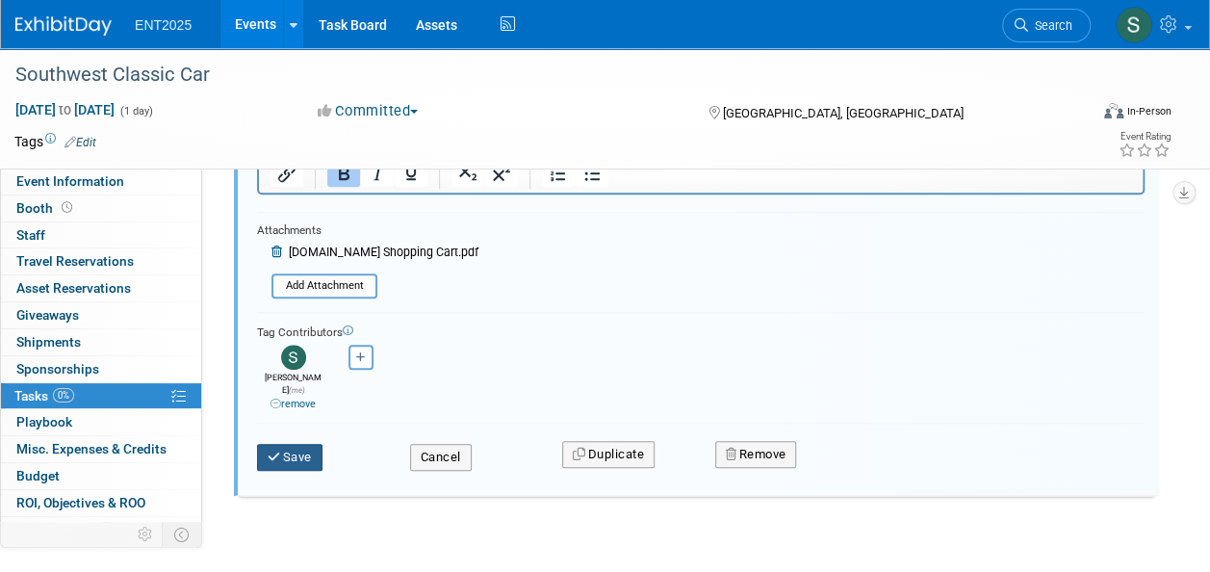
click at [299, 444] on button "Save" at bounding box center [289, 457] width 65 height 27
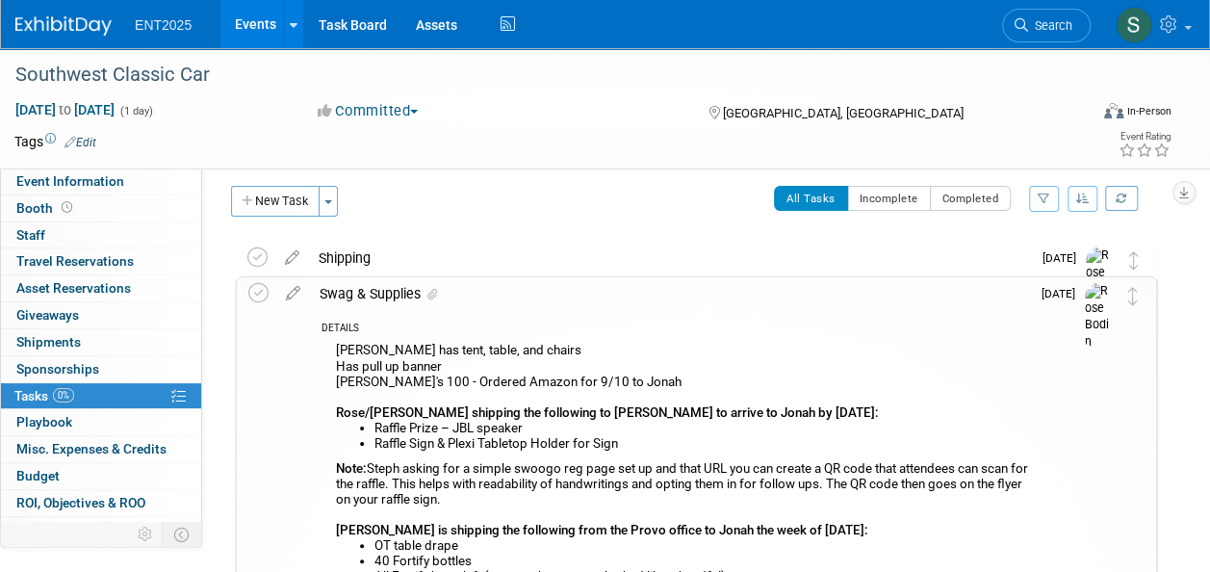
scroll to position [0, 0]
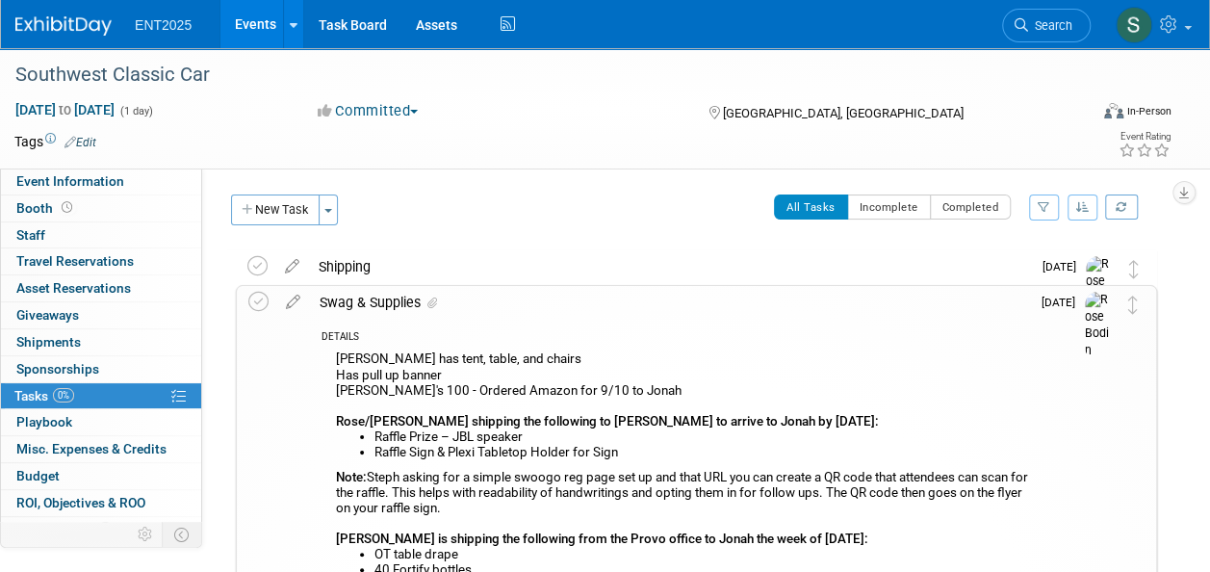
click at [355, 301] on div "Swag & Supplies" at bounding box center [670, 302] width 720 height 33
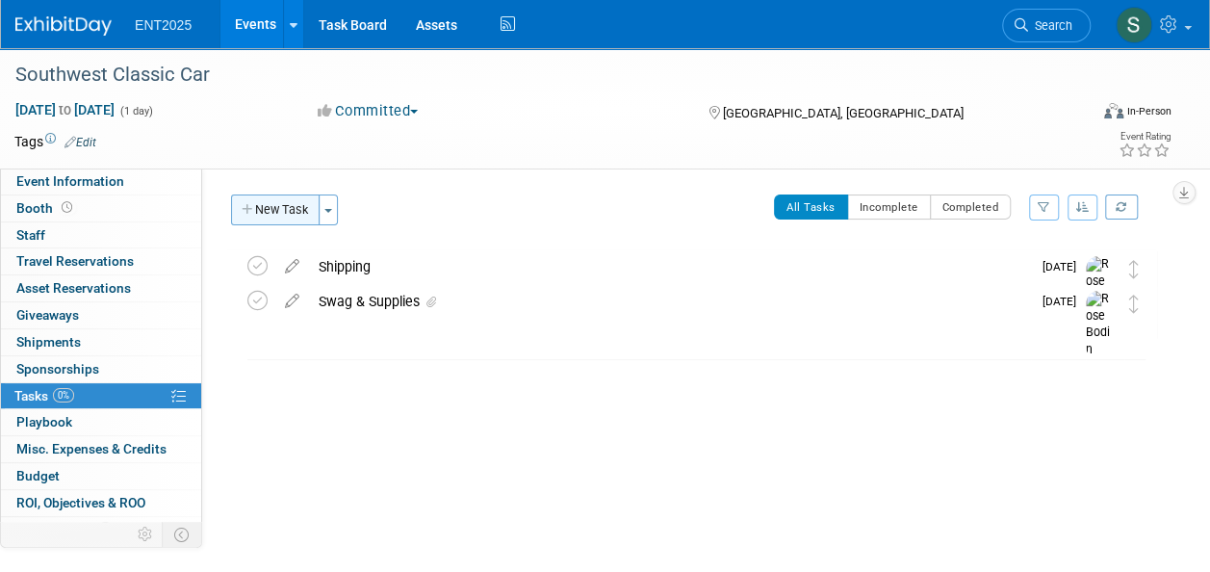
click at [262, 210] on button "New Task" at bounding box center [275, 209] width 89 height 31
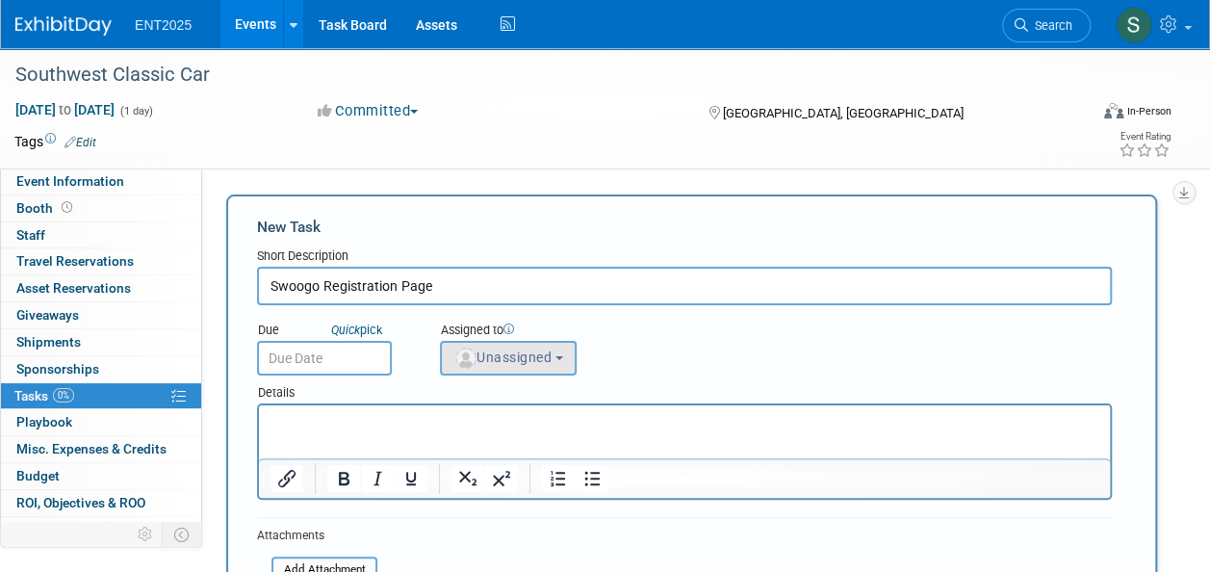
type input "Swoogo Registration Page"
click at [552, 361] on span "Unassigned" at bounding box center [502, 356] width 98 height 15
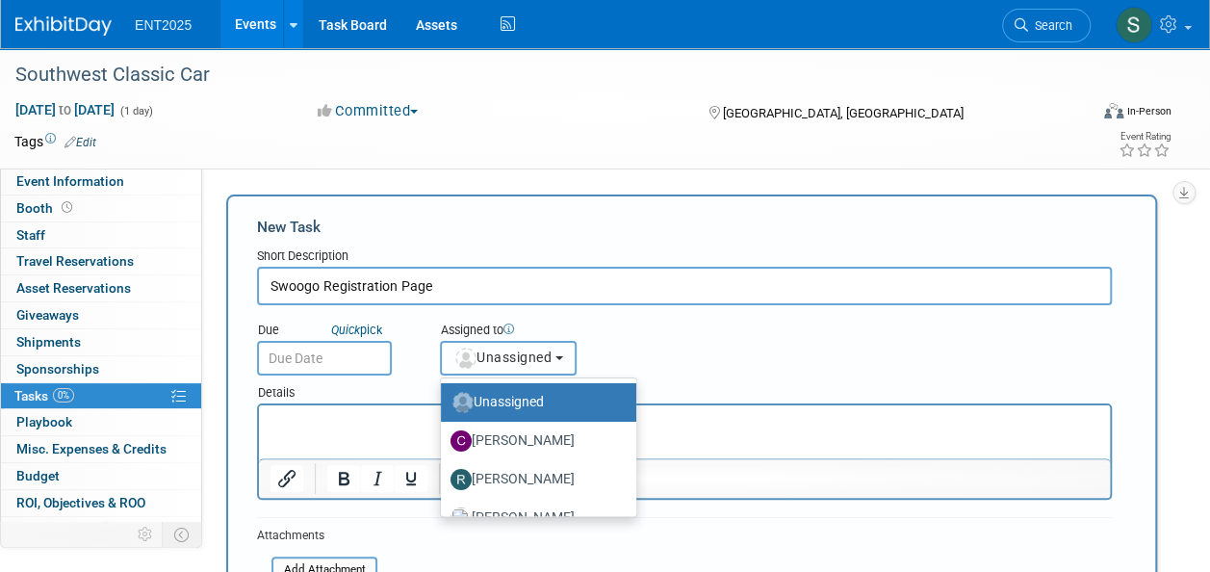
scroll to position [64, 0]
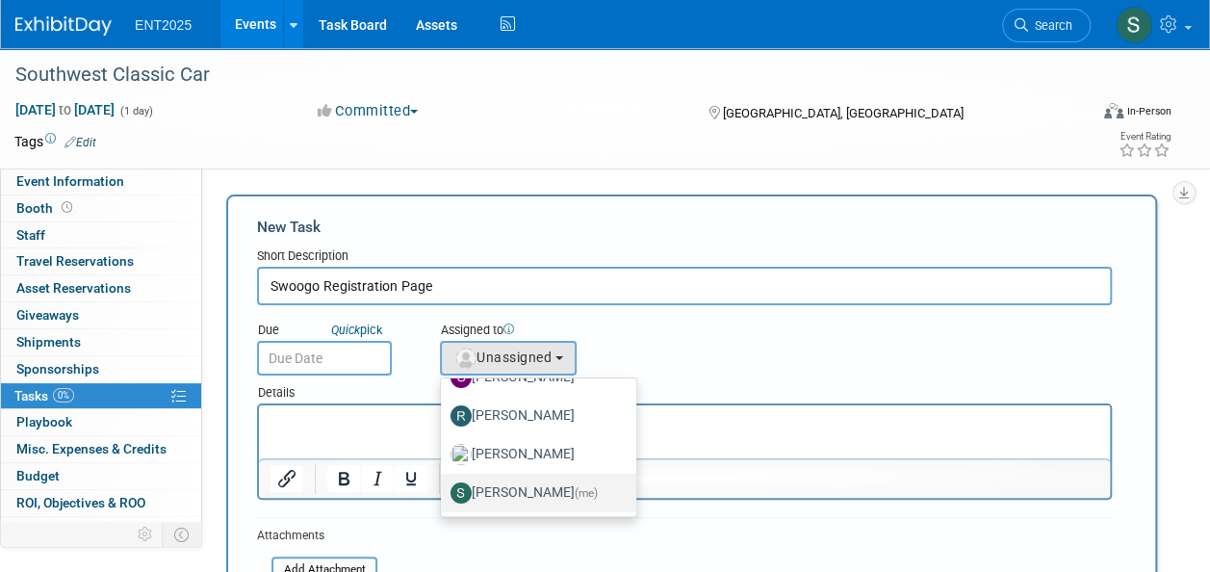
click at [552, 492] on label "Stephanie Silva (me)" at bounding box center [534, 493] width 167 height 31
click at [444, 492] on input "Stephanie Silva (me)" at bounding box center [437, 490] width 13 height 13
select select "d8ff099e-387d-423e-8792-e7dcb9516d1d"
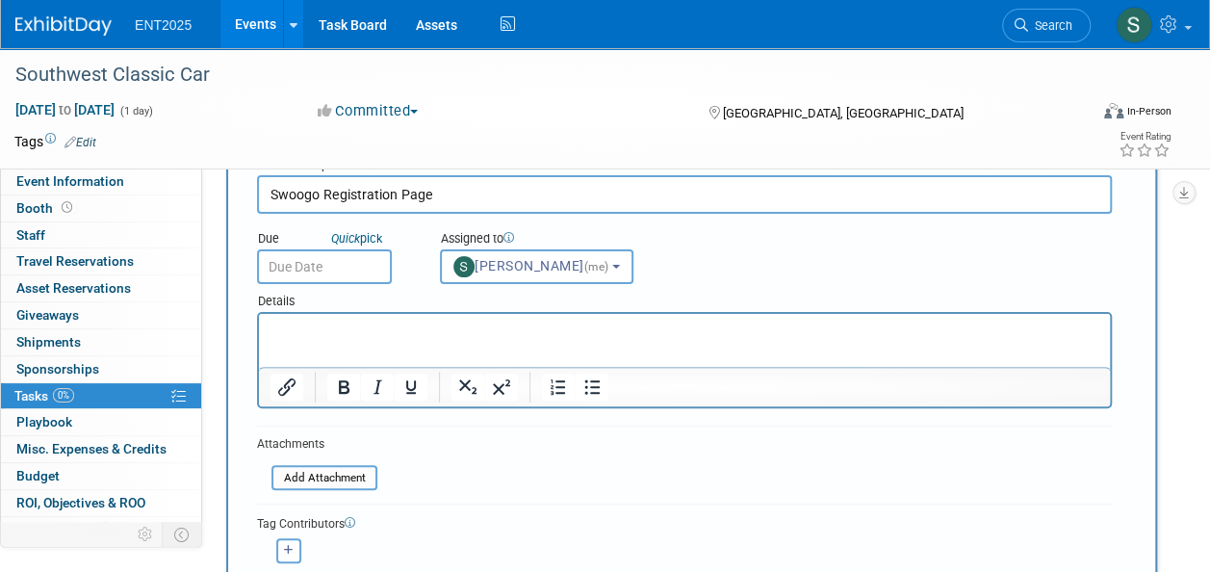
drag, startPoint x: 1214, startPoint y: 310, endPoint x: 767, endPoint y: 6, distance: 540.5
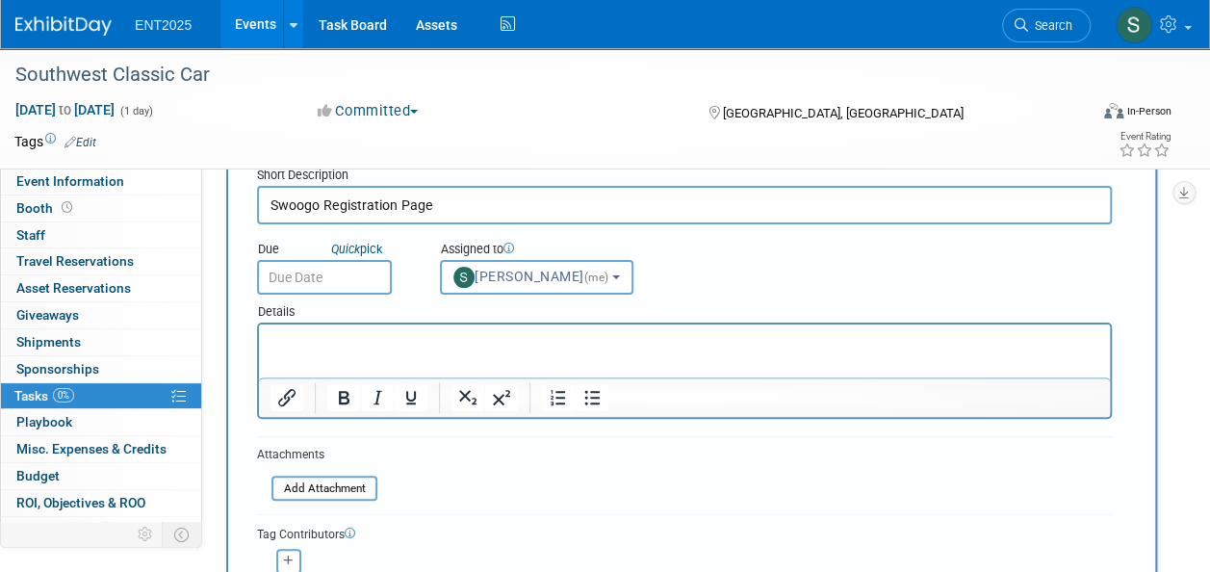
click at [347, 278] on input "text" at bounding box center [324, 277] width 135 height 35
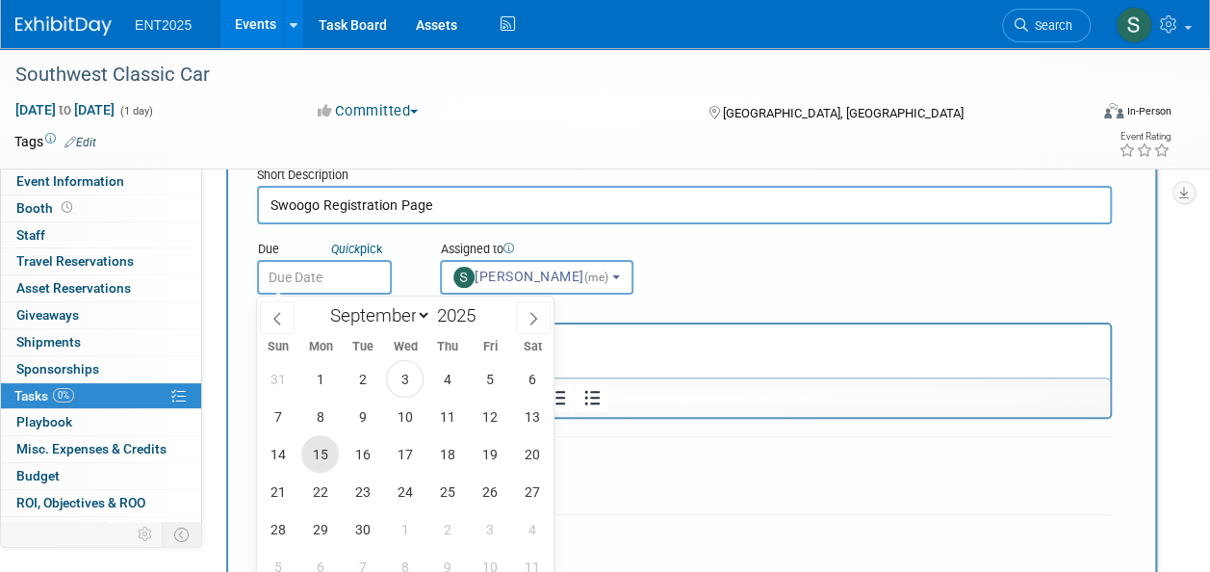
click at [322, 456] on span "15" at bounding box center [320, 454] width 38 height 38
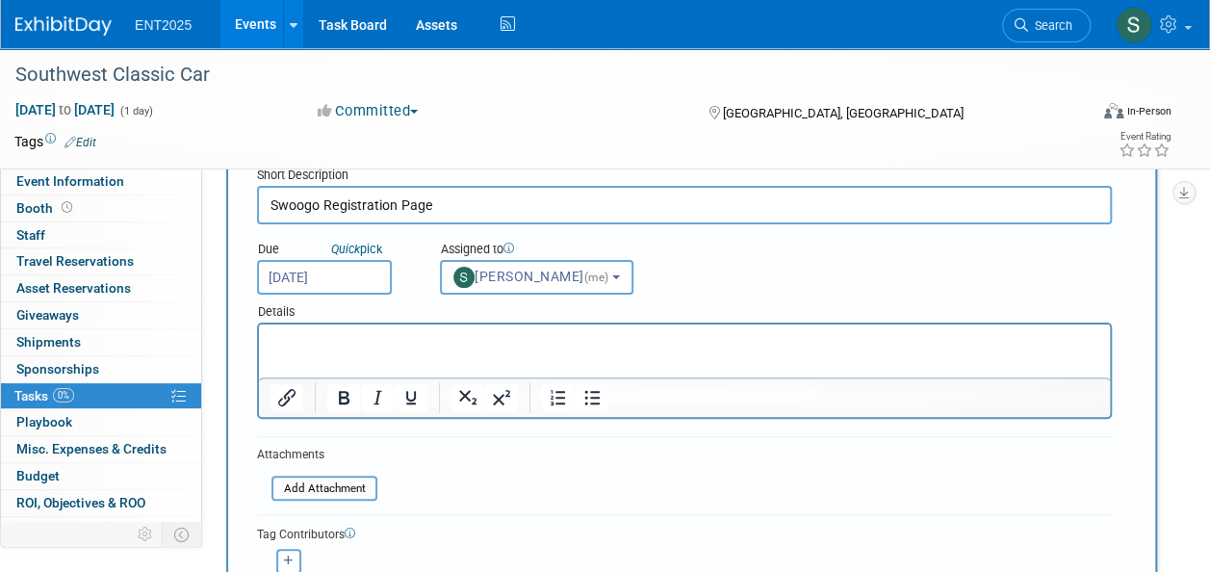
click at [349, 277] on input "Sep 15, 2025" at bounding box center [324, 277] width 135 height 35
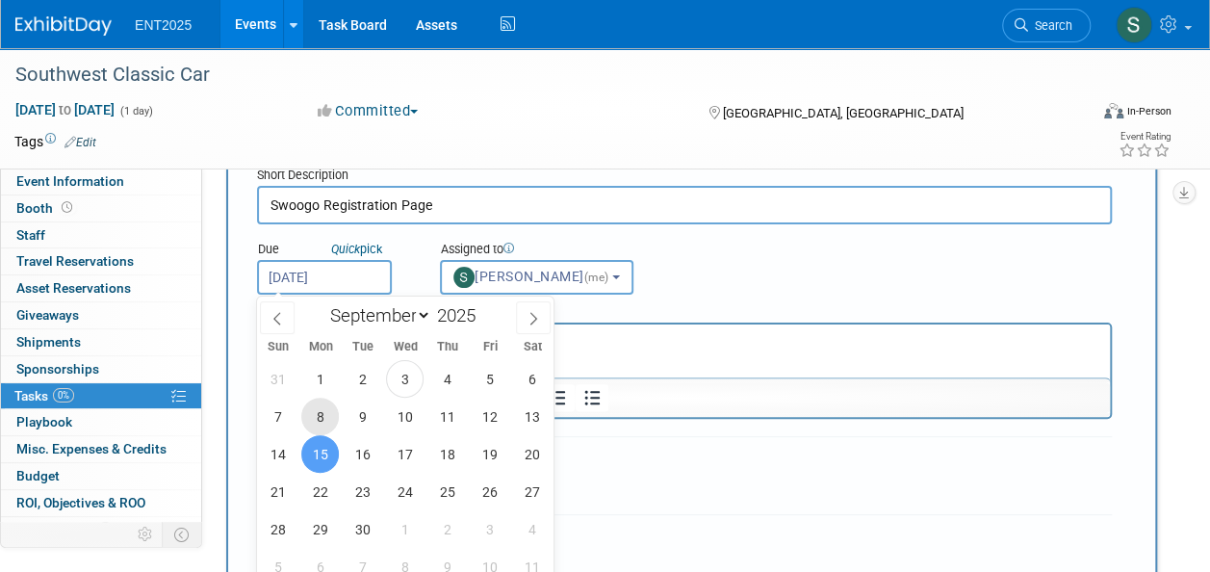
click at [321, 410] on span "8" at bounding box center [320, 417] width 38 height 38
type input "Sep 8, 2025"
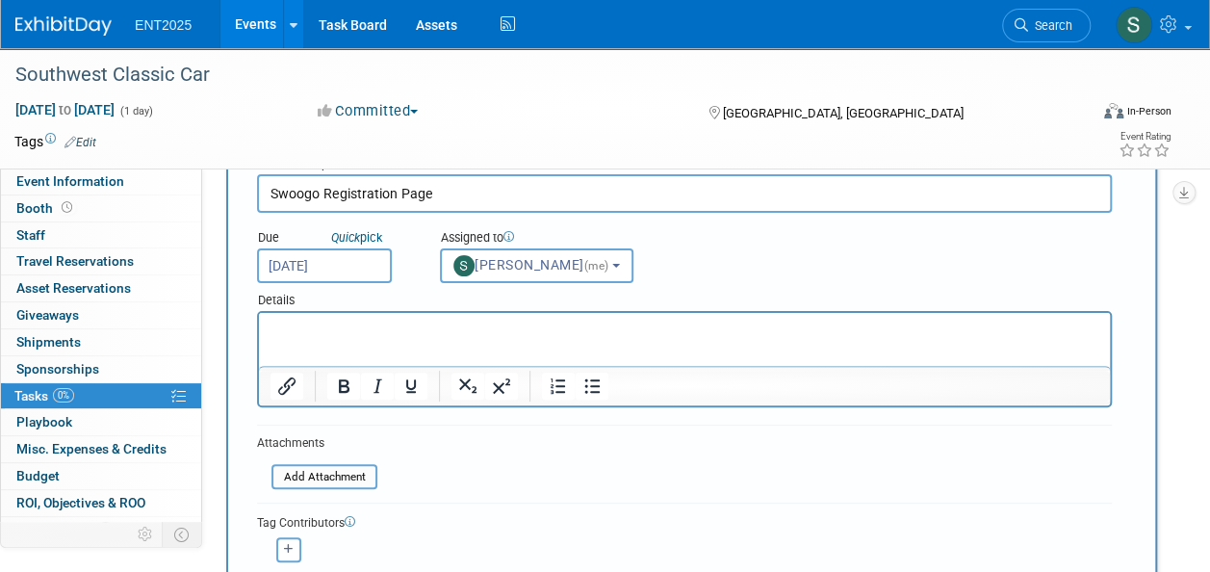
scroll to position [91, 0]
click at [279, 324] on p "Rich Text Area. Press ALT-0 for help." at bounding box center [685, 331] width 829 height 19
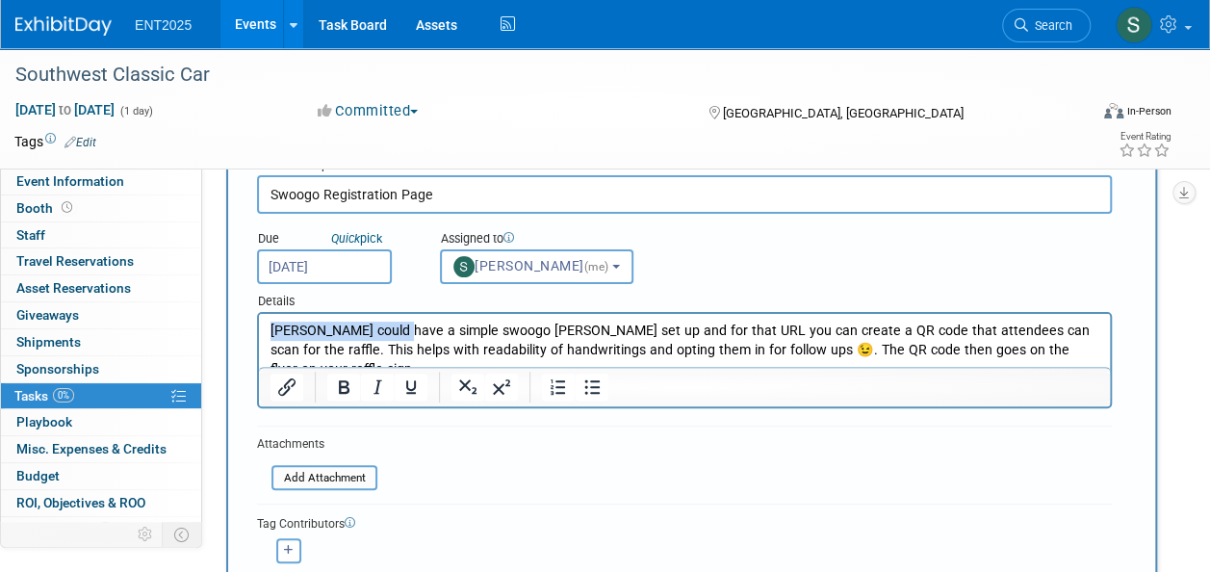
drag, startPoint x: 399, startPoint y: 333, endPoint x: 462, endPoint y: 644, distance: 317.4
click at [259, 330] on html "Stephanie could have a simple swoogo reg page set up and for that URL you can c…" at bounding box center [684, 346] width 851 height 65
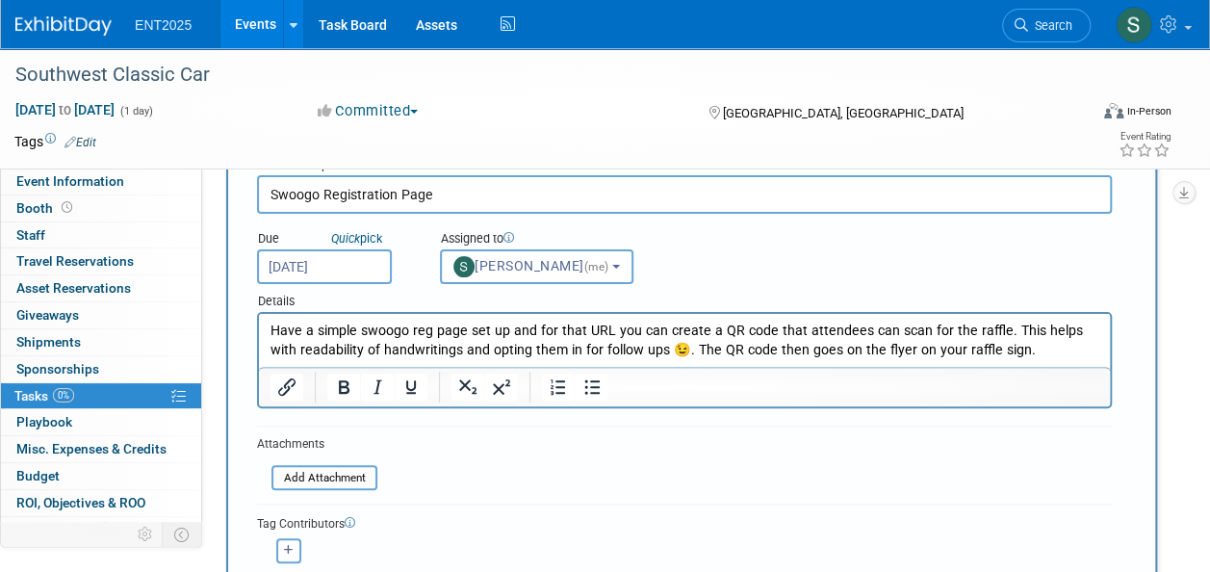
click at [662, 351] on p "Have a simple swoogo reg page set up and for that URL you can create a QR code …" at bounding box center [685, 341] width 829 height 39
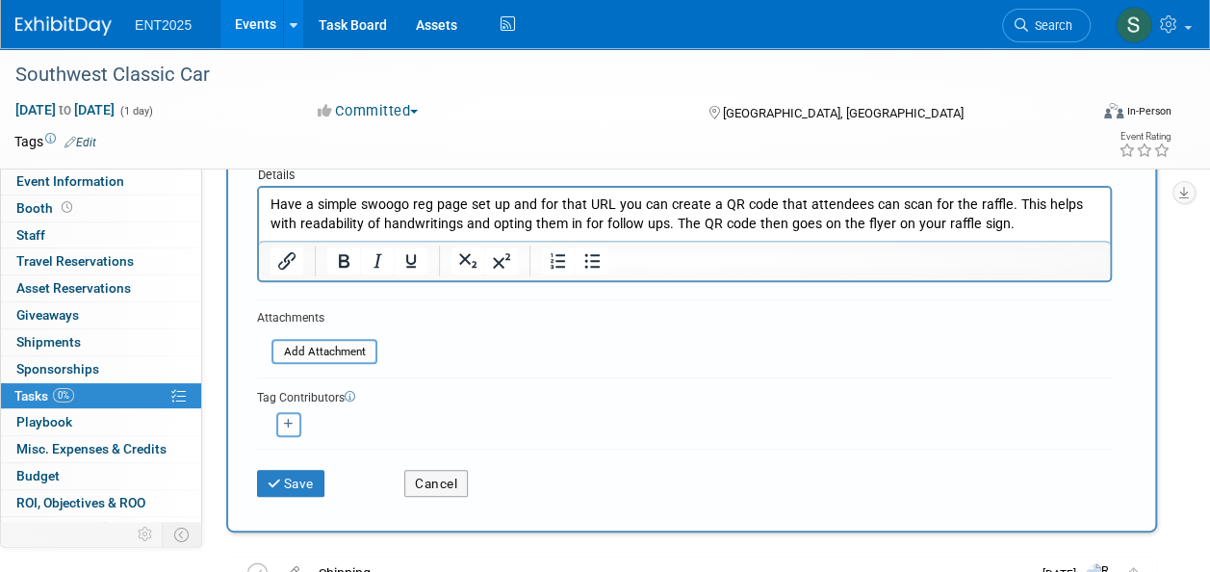
scroll to position [223, 0]
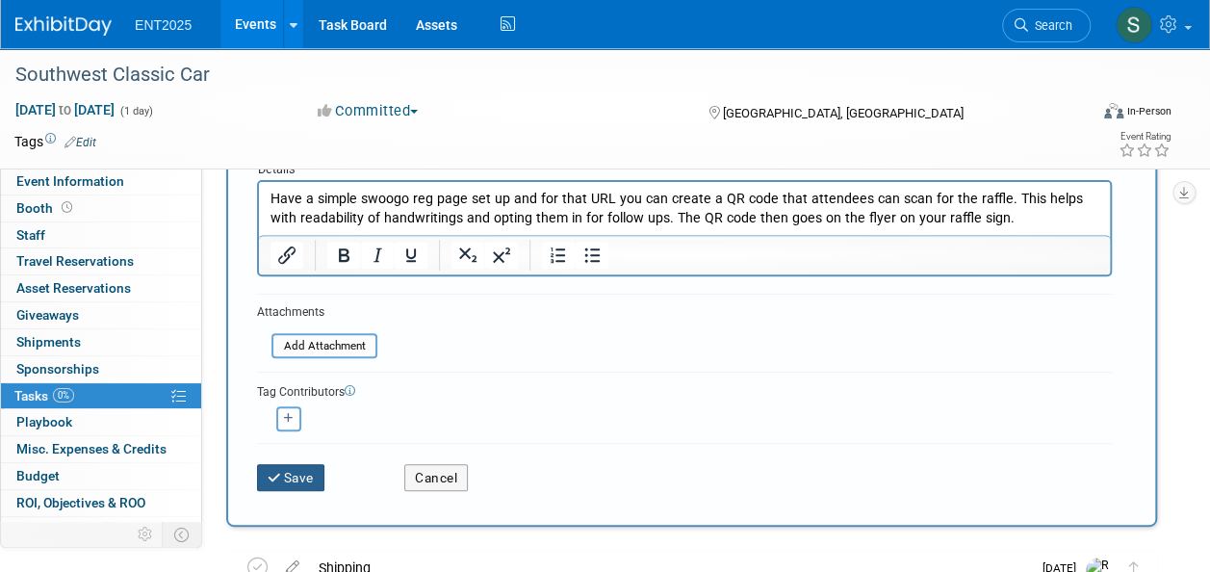
click at [281, 474] on icon "submit" at bounding box center [276, 478] width 16 height 13
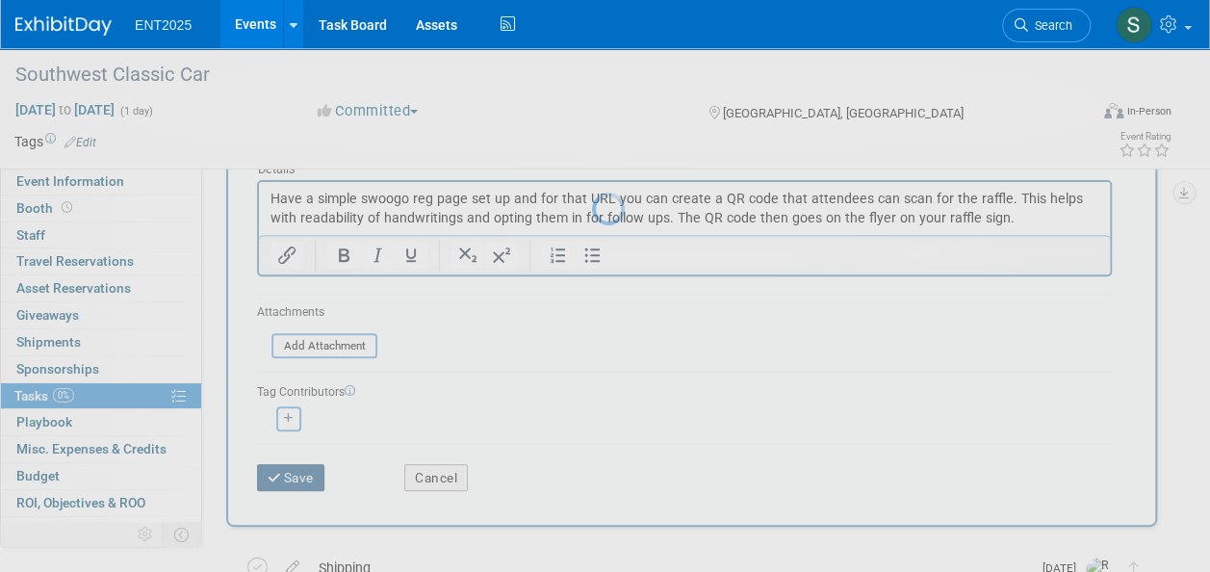
scroll to position [33, 0]
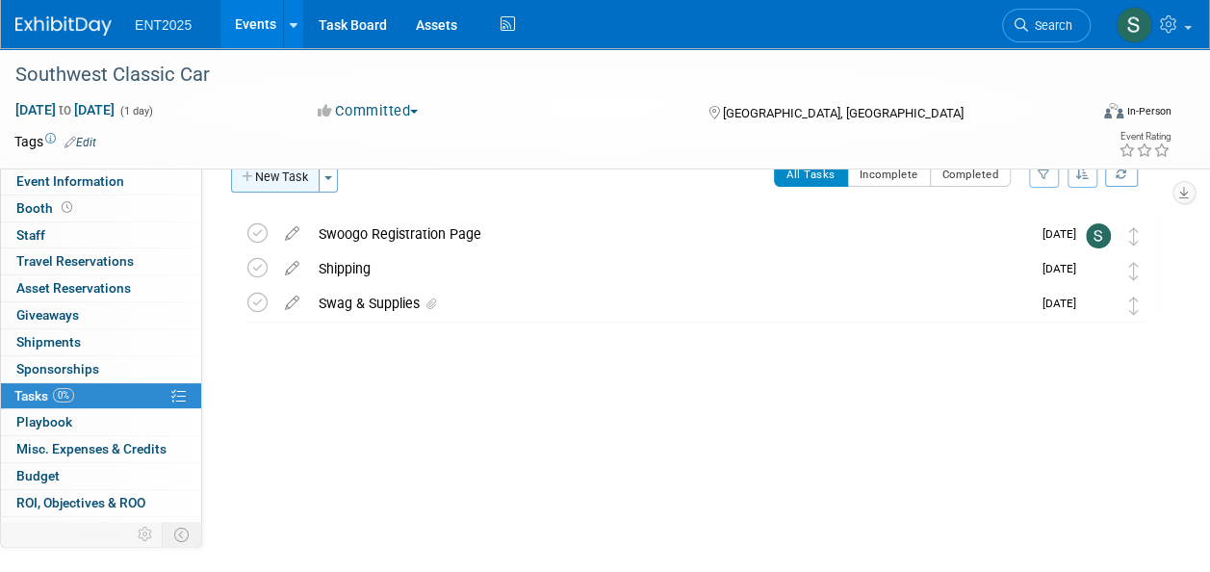
click at [292, 176] on button "New Task" at bounding box center [275, 177] width 89 height 31
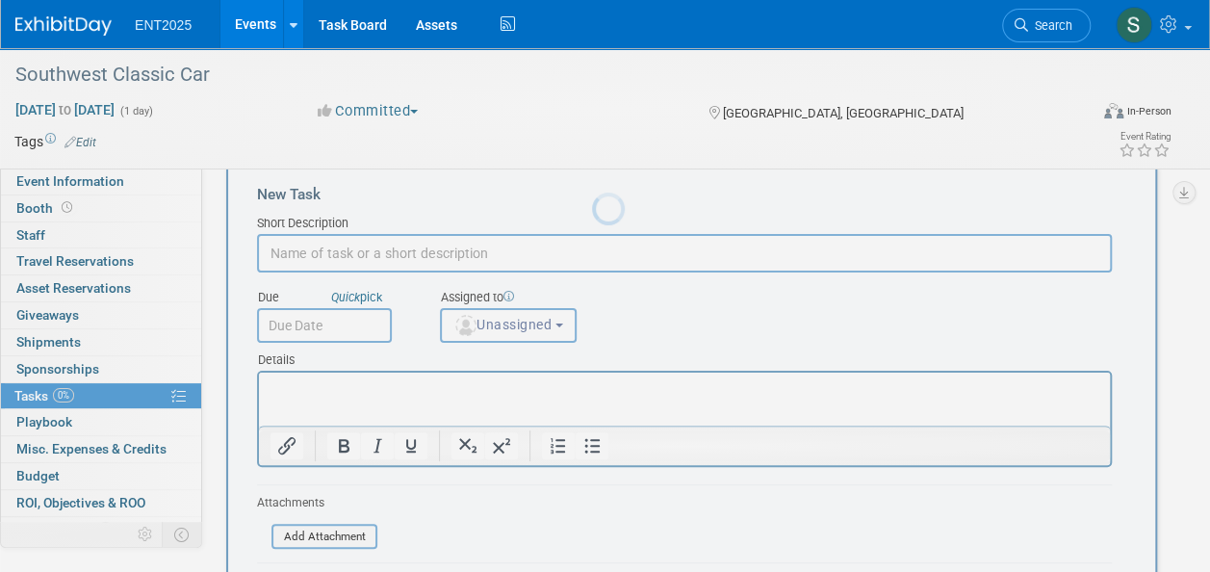
scroll to position [0, 0]
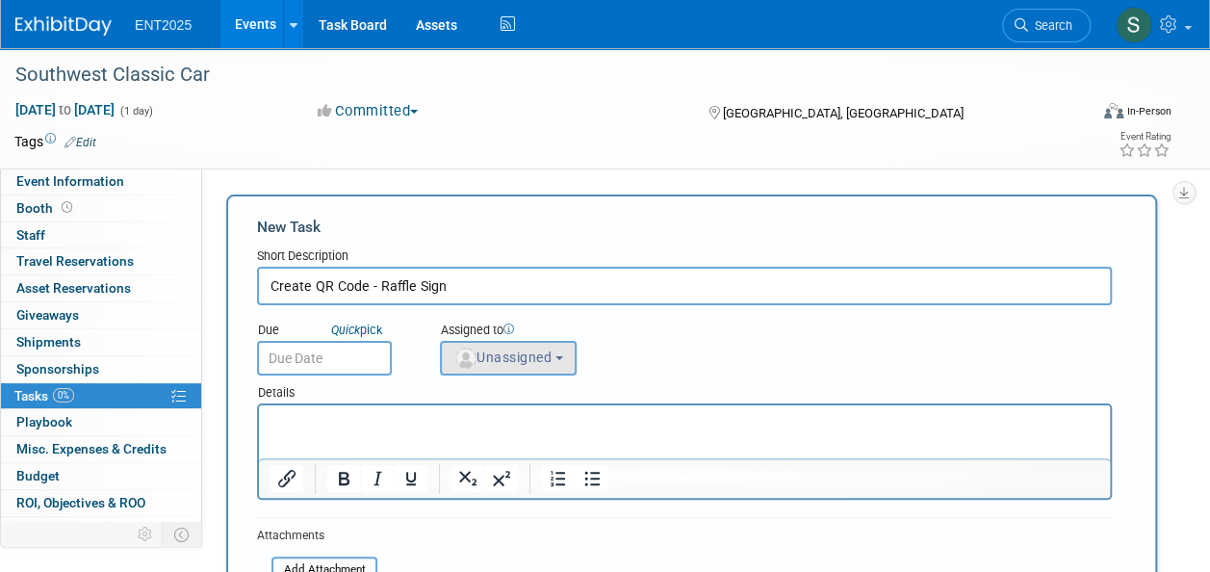
type input "Create QR Code - Raffle Sign"
click at [552, 354] on span "Unassigned" at bounding box center [502, 356] width 98 height 15
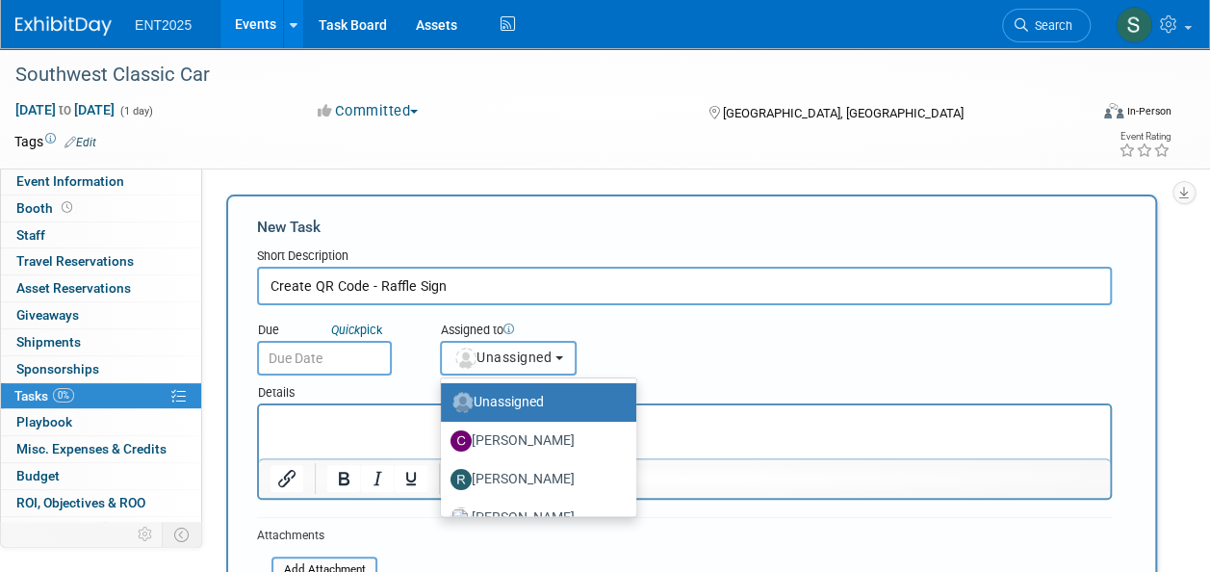
scroll to position [64, 0]
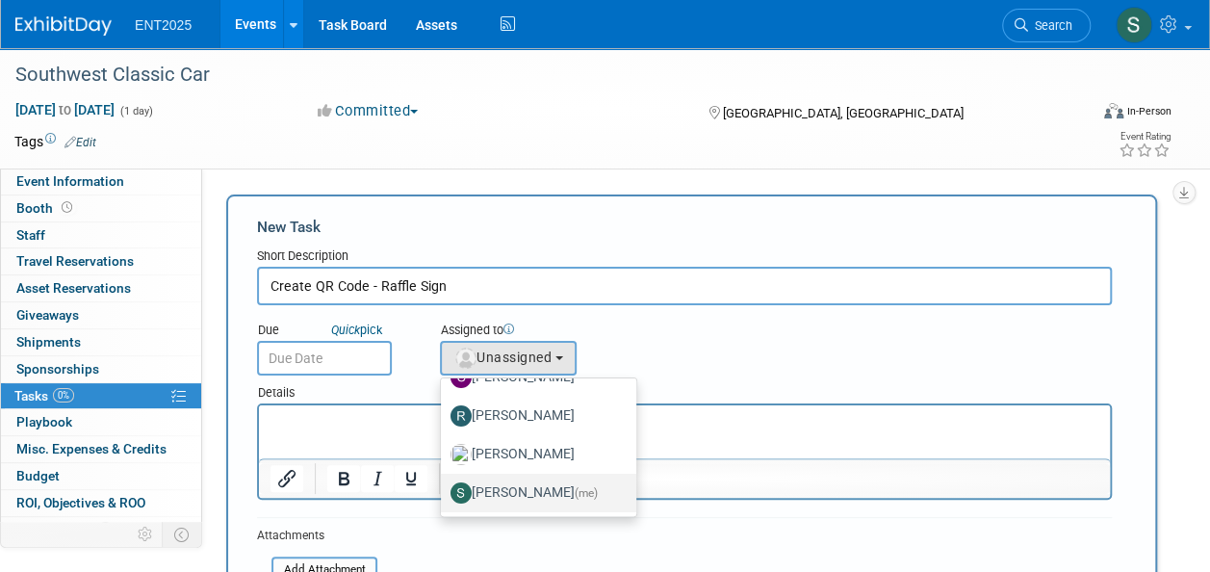
click at [532, 487] on label "Stephanie Silva (me)" at bounding box center [534, 493] width 167 height 31
click at [444, 487] on input "Stephanie Silva (me)" at bounding box center [437, 490] width 13 height 13
select select "d8ff099e-387d-423e-8792-e7dcb9516d1d"
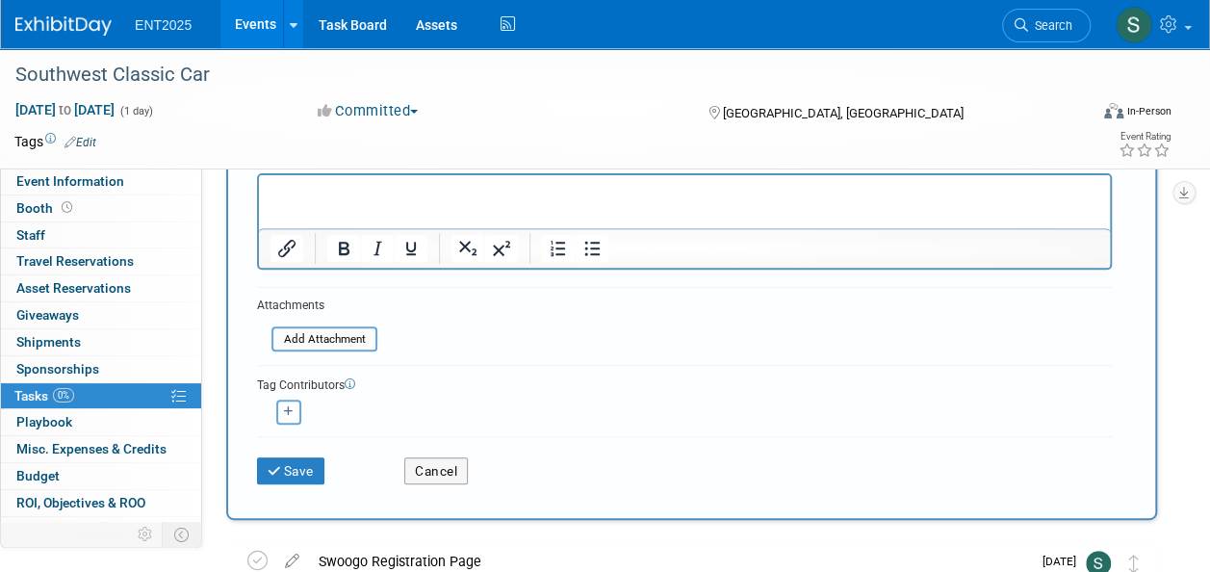
scroll to position [226, 0]
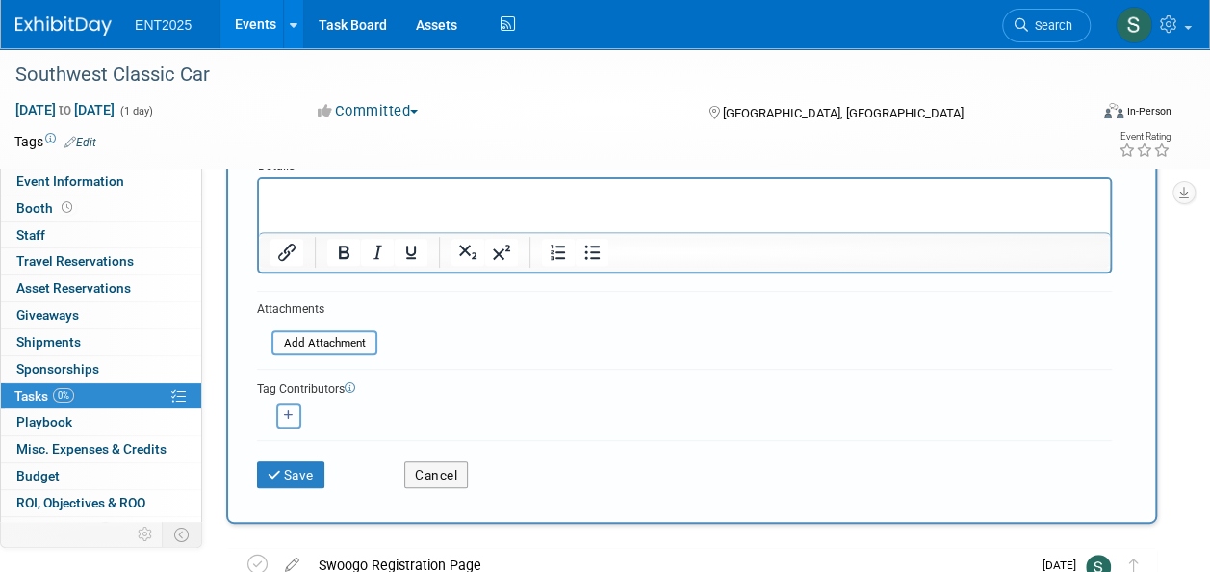
click at [281, 419] on button "button" at bounding box center [288, 415] width 25 height 25
select select
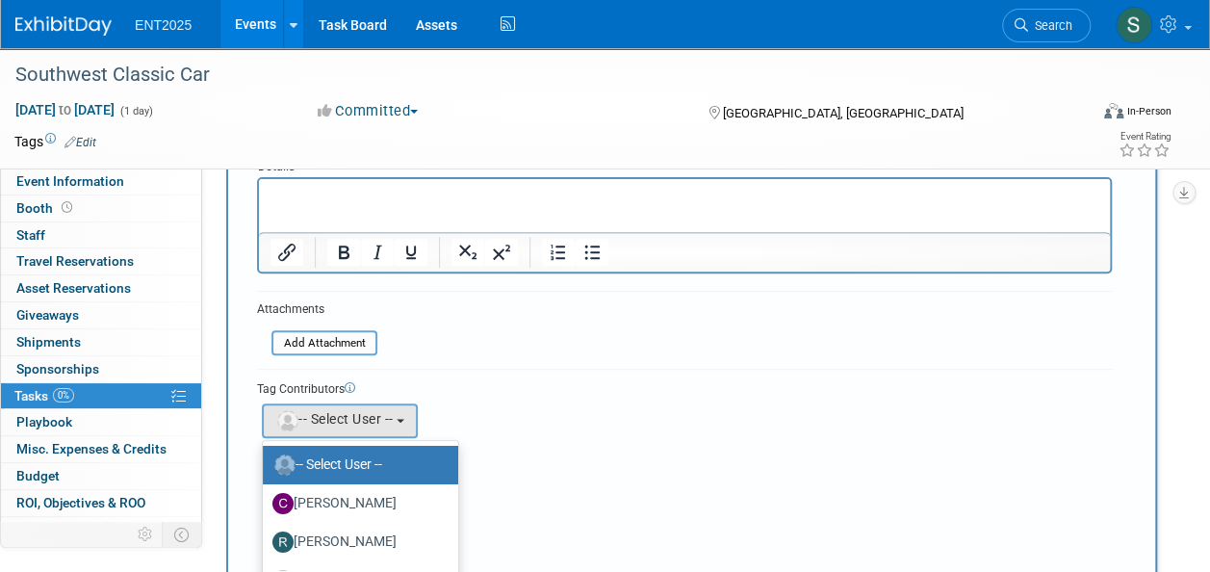
scroll to position [64, 0]
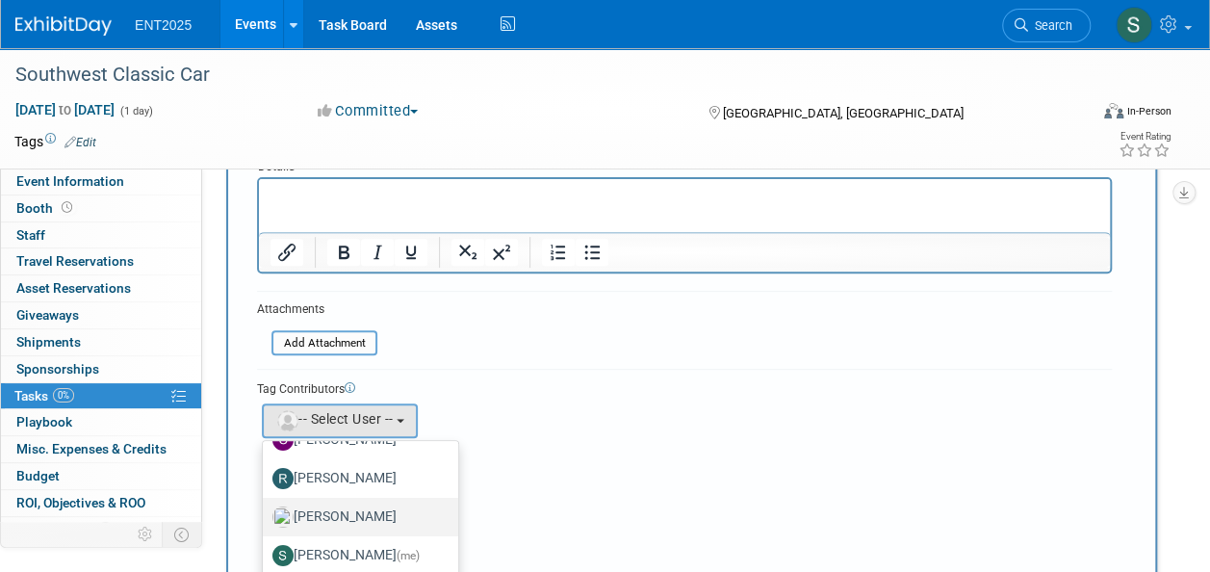
click at [364, 512] on label "Rose Bodin" at bounding box center [355, 517] width 167 height 31
click at [266, 512] on input "Rose Bodin" at bounding box center [259, 514] width 13 height 13
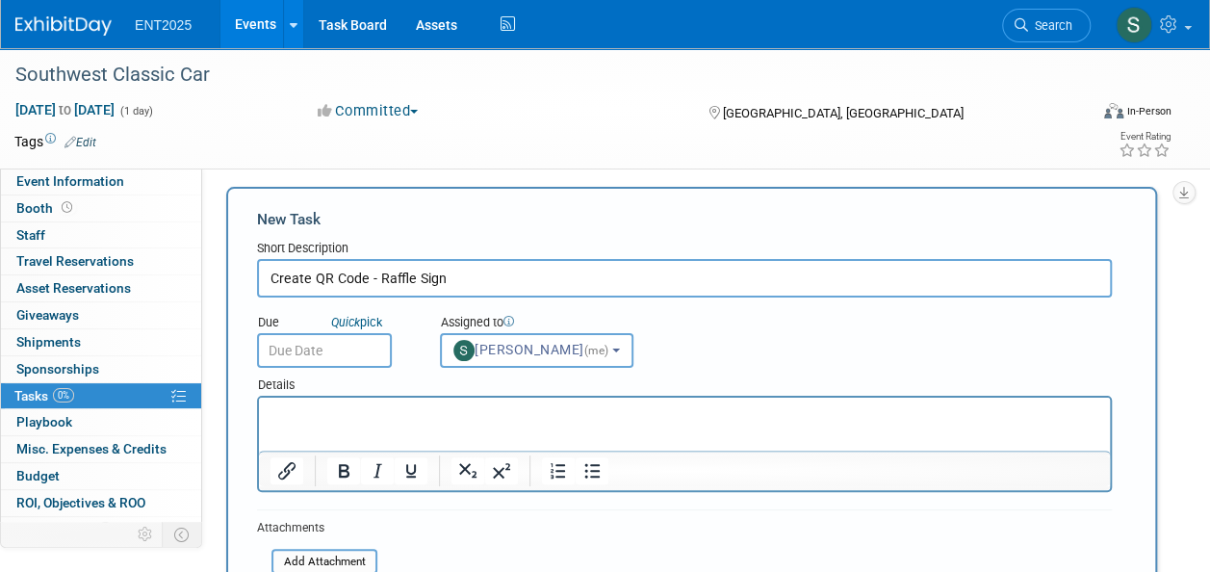
scroll to position [0, 0]
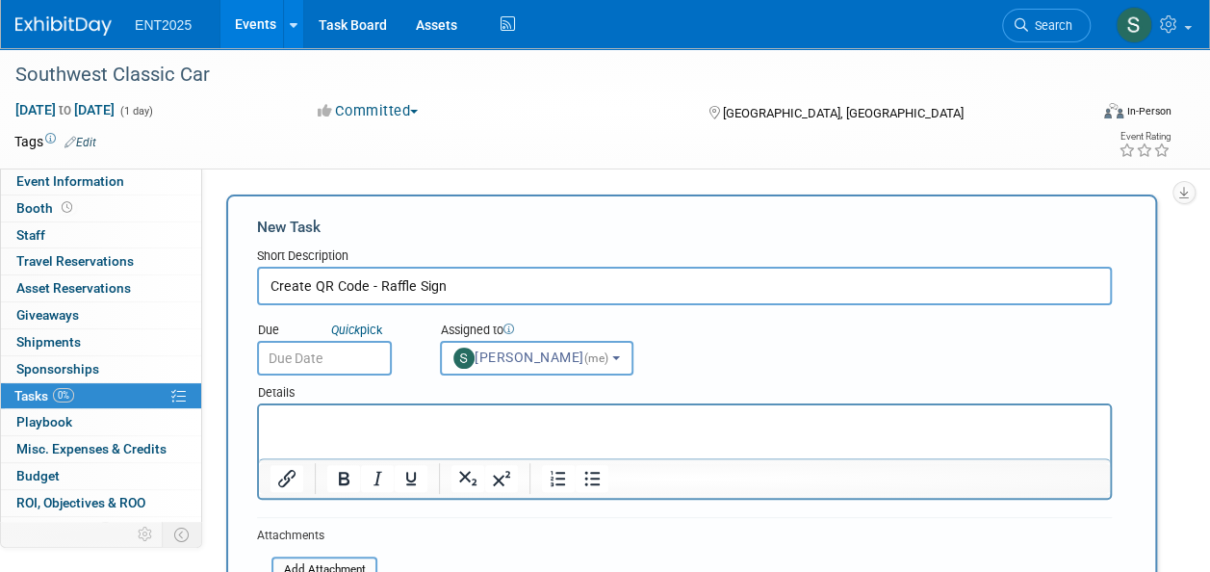
click at [344, 353] on input "text" at bounding box center [324, 358] width 135 height 35
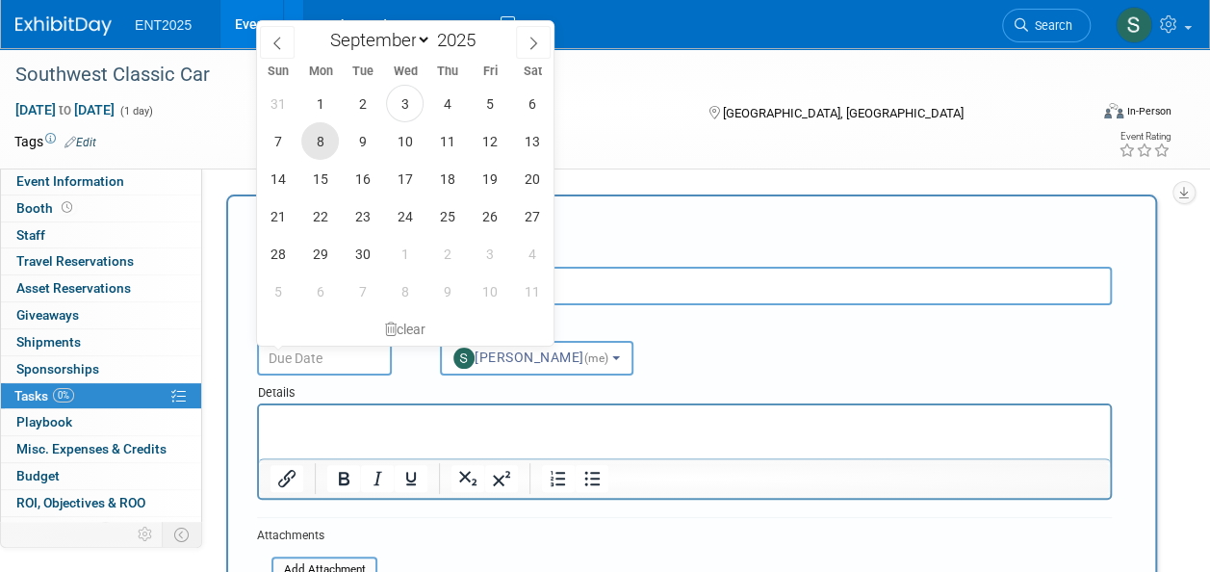
click at [320, 144] on span "8" at bounding box center [320, 141] width 38 height 38
type input "Sep 8, 2025"
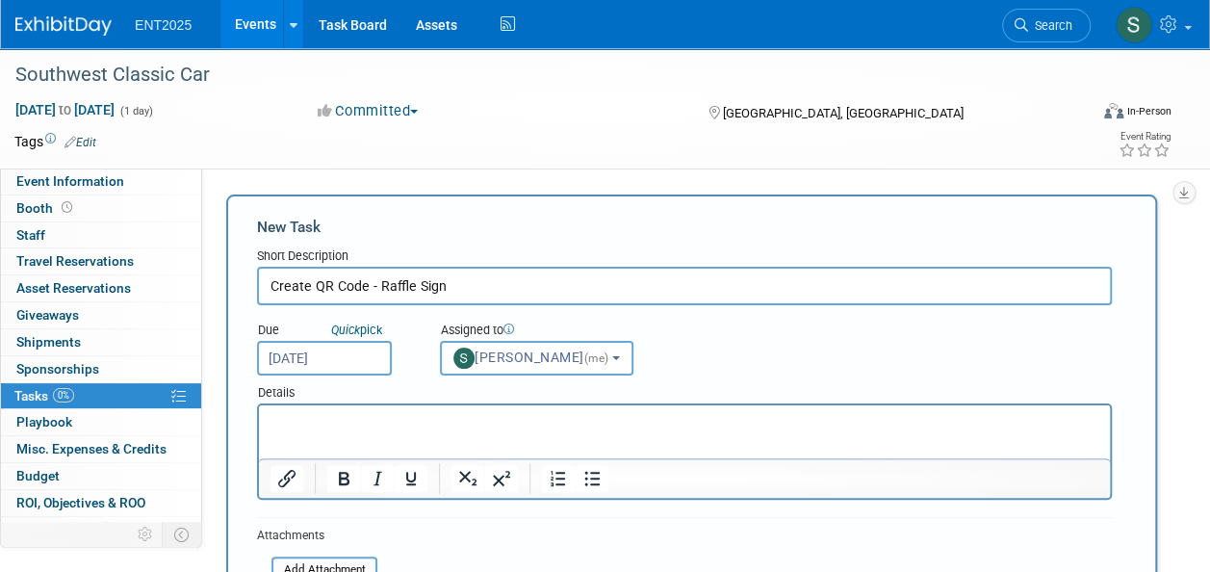
click at [334, 416] on p "Rich Text Area. Press ALT-0 for help." at bounding box center [685, 422] width 829 height 19
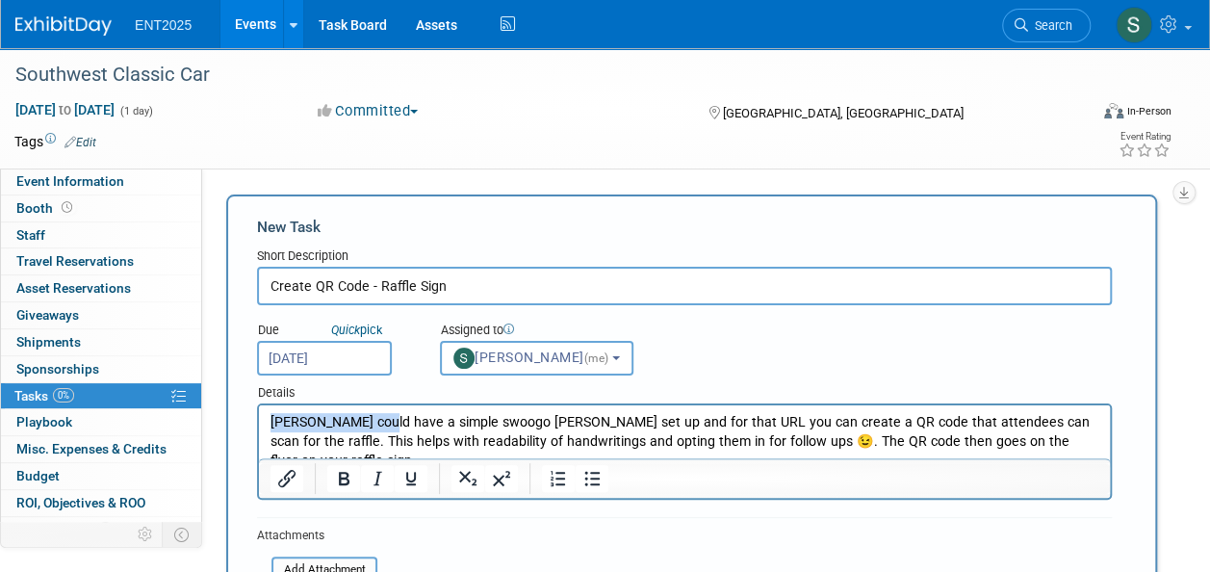
drag, startPoint x: 378, startPoint y: 426, endPoint x: 461, endPoint y: 836, distance: 418.4
click at [259, 430] on html "Stephanie could have a simple swoogo reg page set up and for that URL you can c…" at bounding box center [684, 437] width 851 height 65
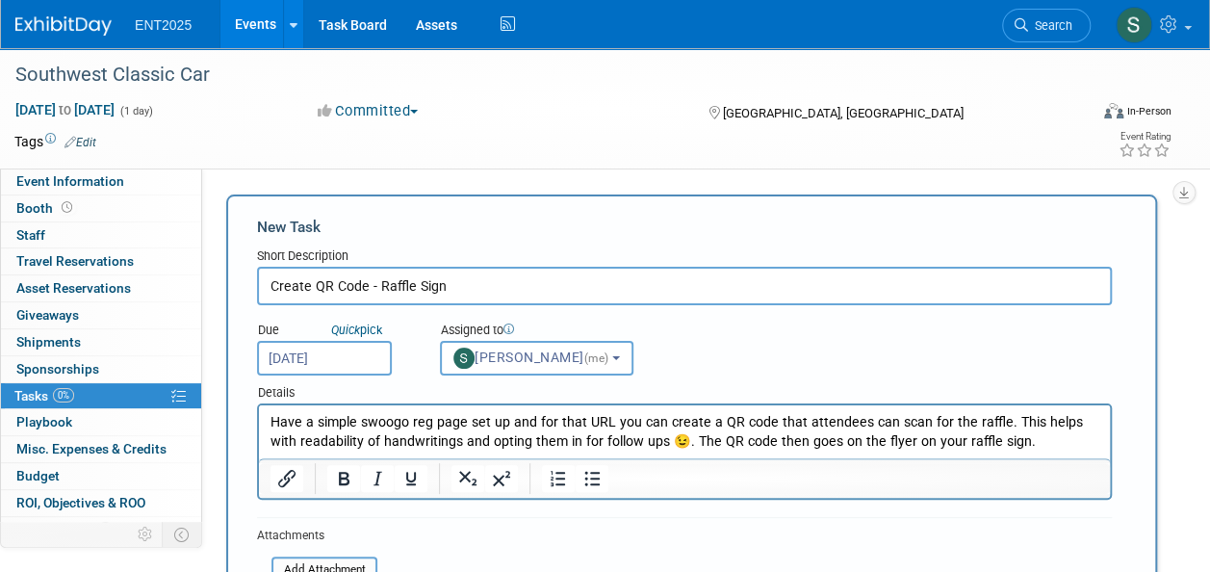
click at [656, 436] on p "Have a simple swoogo reg page set up and for that URL you can create a QR code …" at bounding box center [685, 432] width 829 height 39
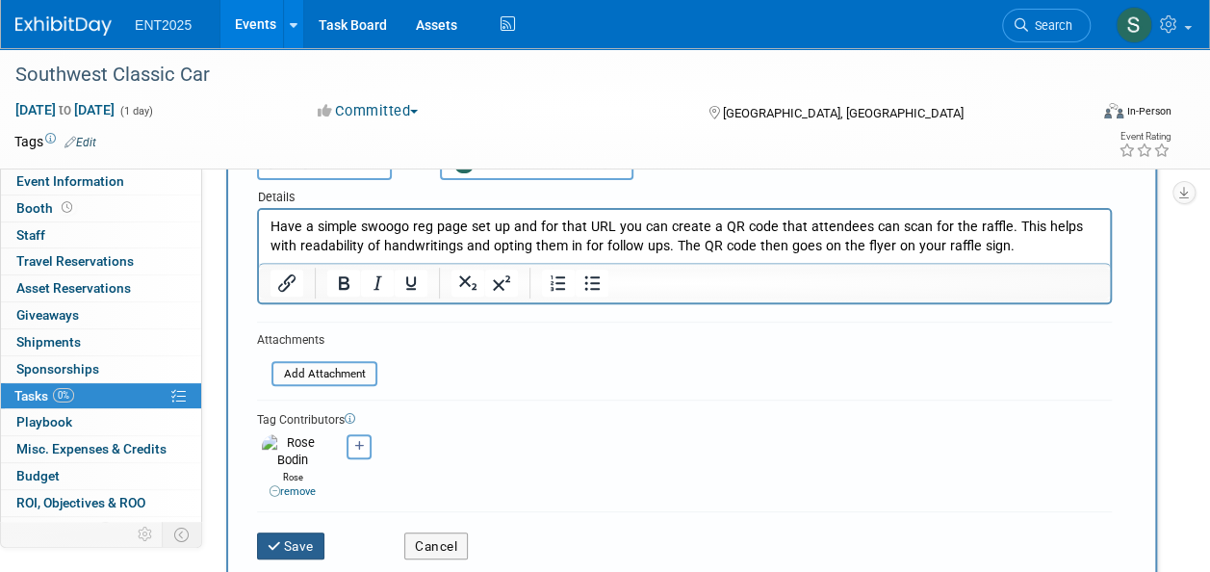
click at [293, 533] on button "Save" at bounding box center [290, 545] width 67 height 27
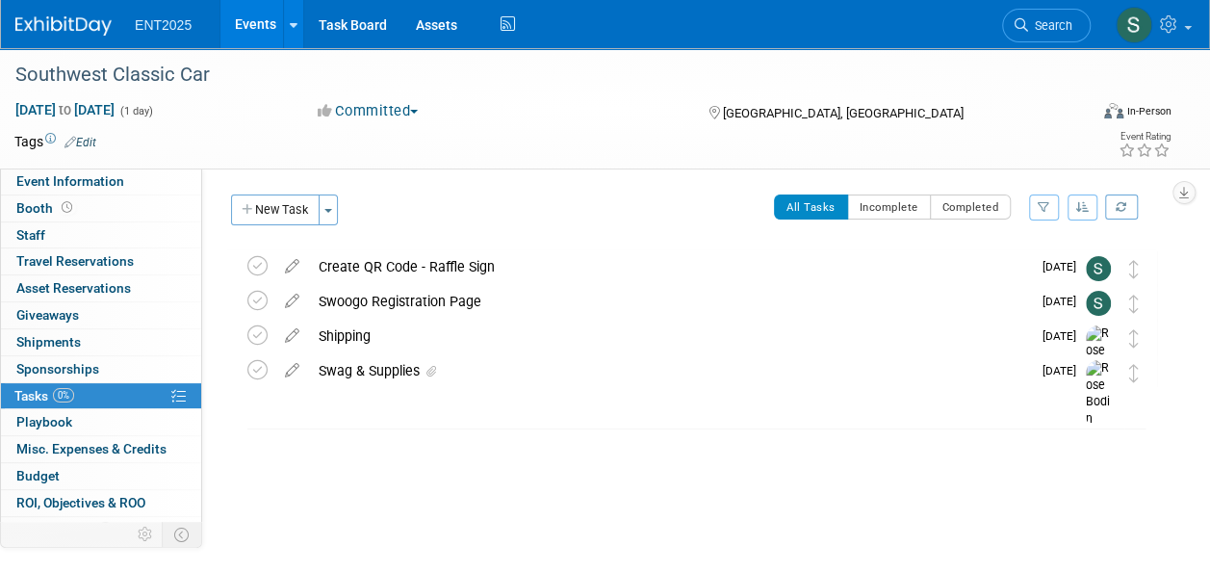
click at [252, 33] on link "Events" at bounding box center [255, 24] width 70 height 48
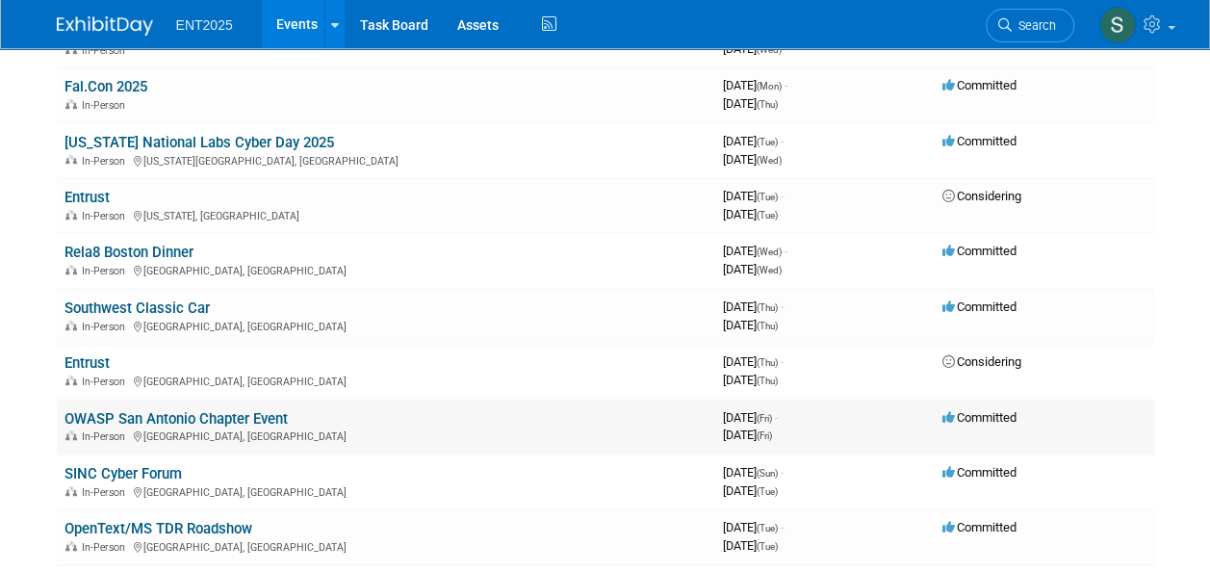
scroll to position [367, 0]
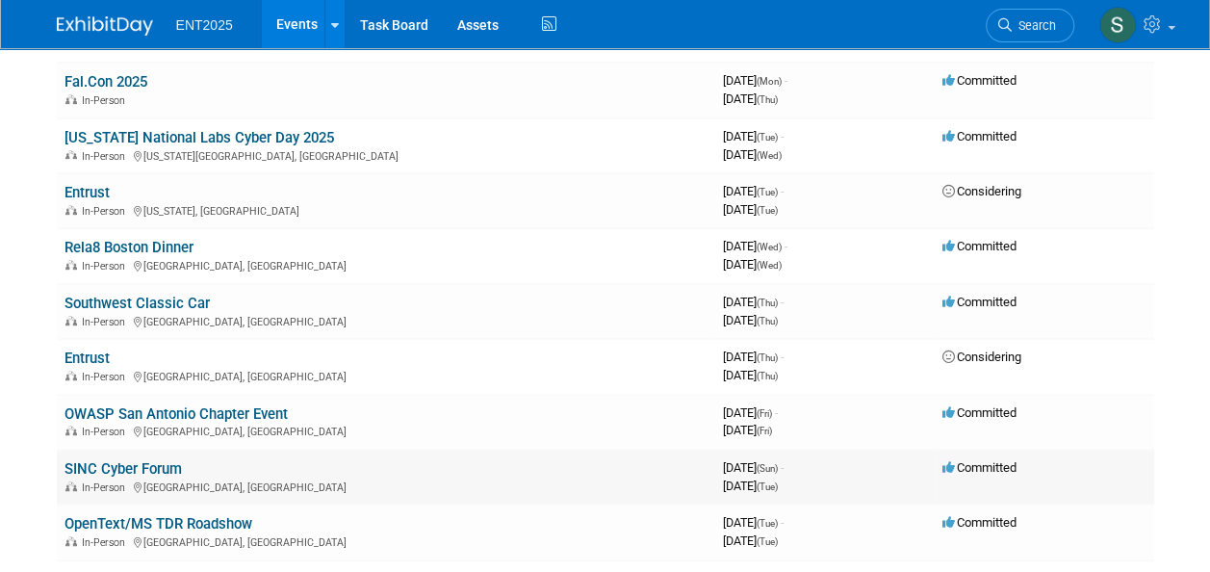
click at [115, 471] on link "SINC Cyber Forum" at bounding box center [123, 468] width 117 height 17
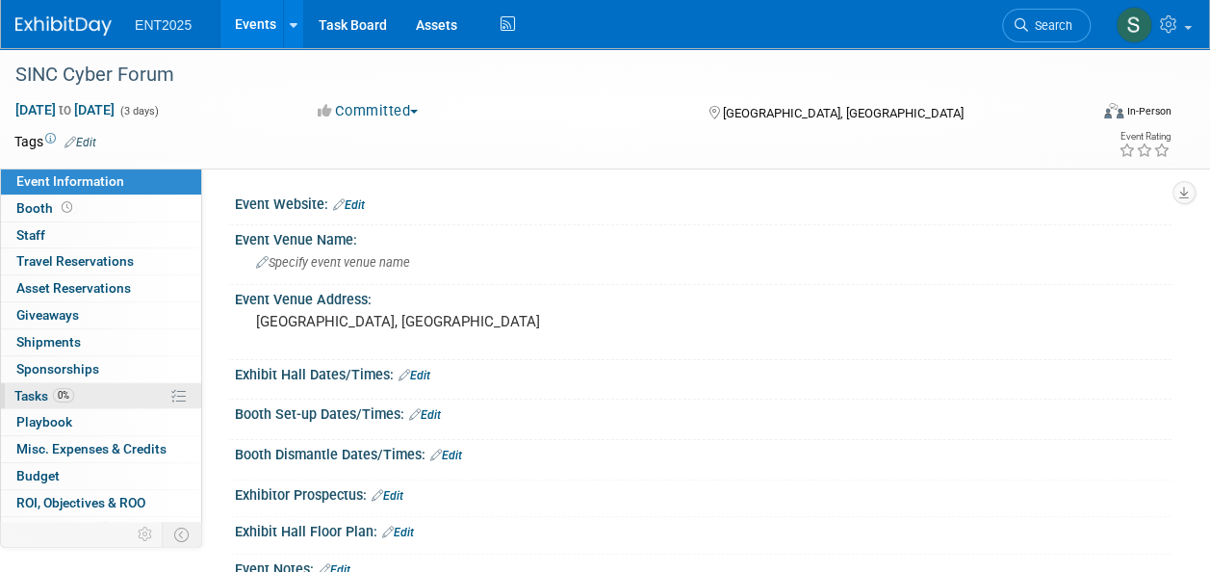
click at [35, 393] on span "Tasks 0%" at bounding box center [44, 395] width 60 height 15
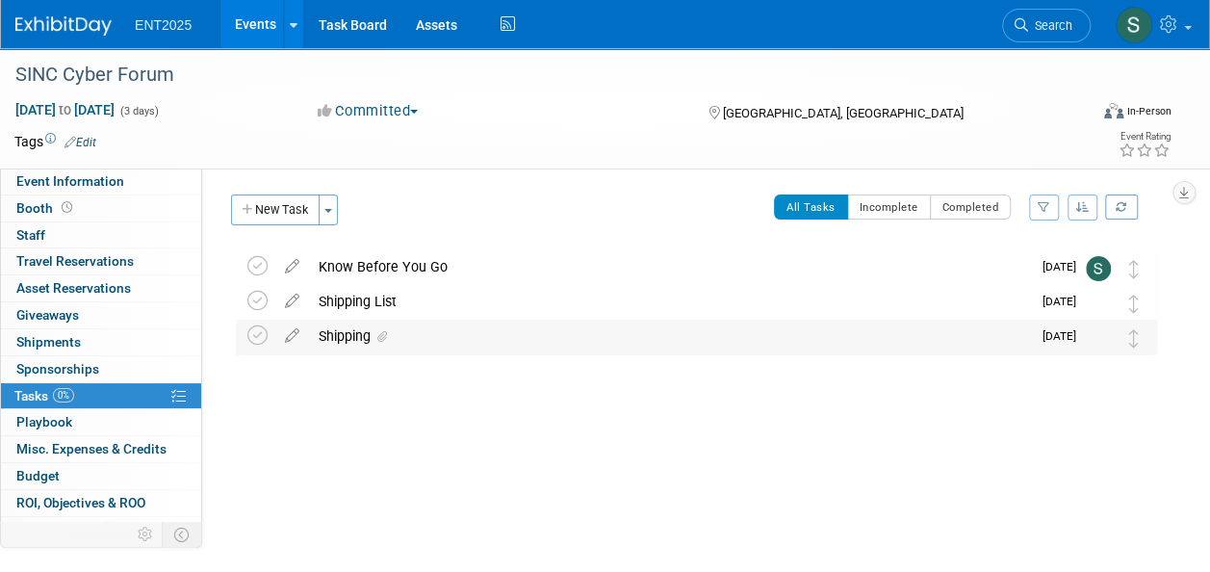
click at [350, 341] on div "Shipping" at bounding box center [670, 336] width 722 height 33
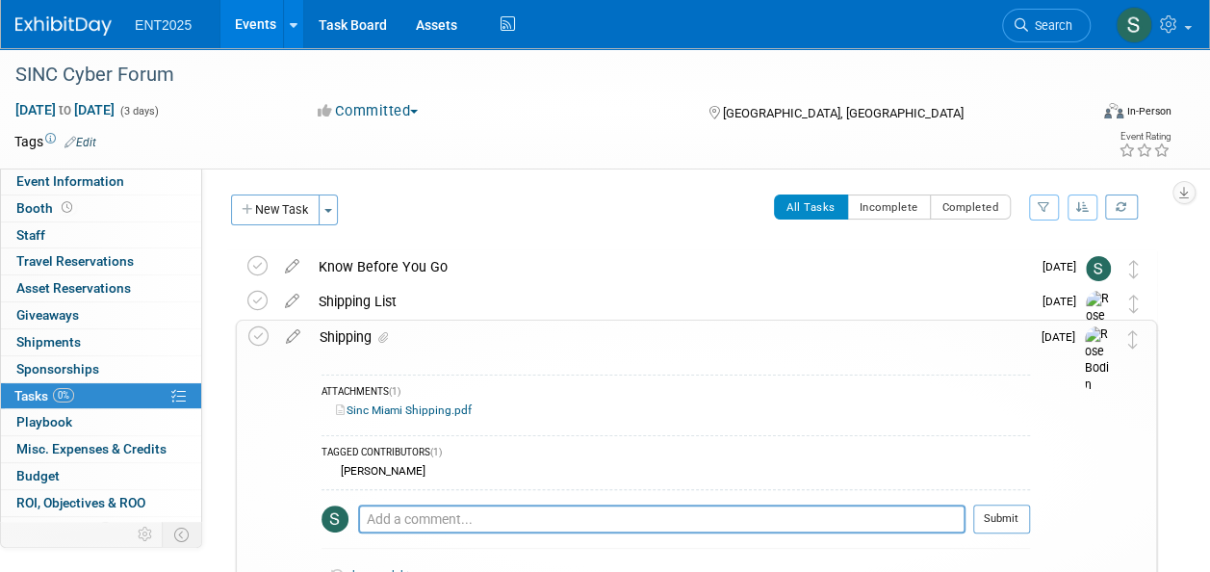
click at [405, 405] on link "Sinc Miami Shipping.pdf" at bounding box center [404, 409] width 136 height 13
click at [382, 516] on textarea at bounding box center [662, 519] width 608 height 29
paste textarea "Please note, for Miami the shipment can't arrive at the hotel any sooner than T…"
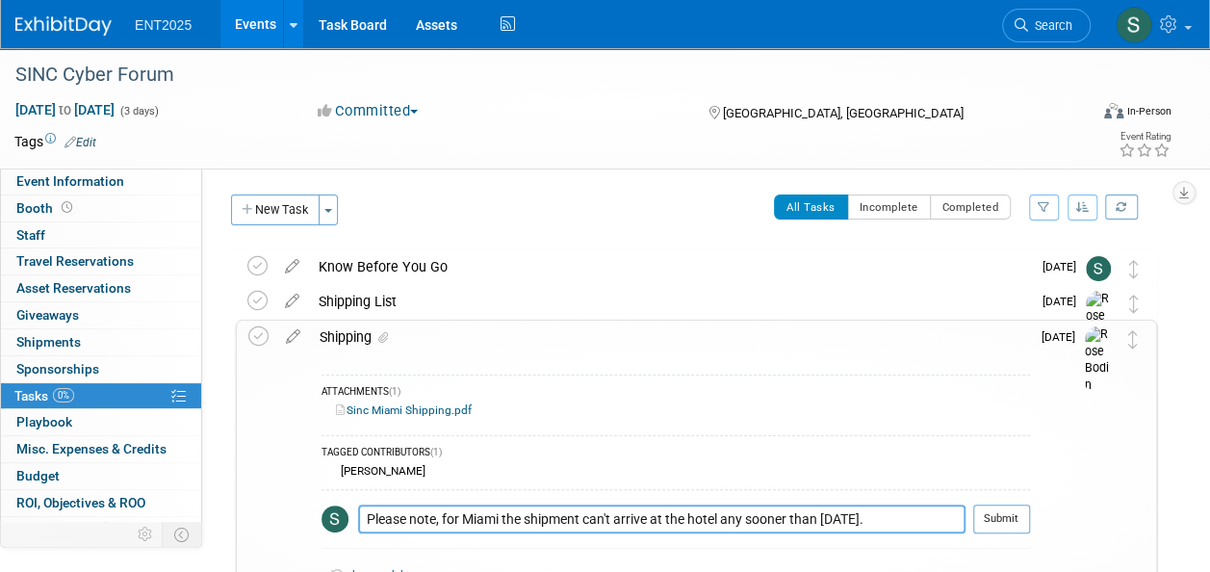
drag, startPoint x: 458, startPoint y: 518, endPoint x: 323, endPoint y: 537, distance: 137.1
click at [323, 537] on tr "Please note, for Miami the shipment can't arrive at the hotel any sooner than T…" at bounding box center [676, 527] width 709 height 44
type textarea "For Miami the shipment can't arrive at the hotel any sooner than Thursday, Sept…"
click at [1006, 517] on button "Submit" at bounding box center [1001, 519] width 57 height 29
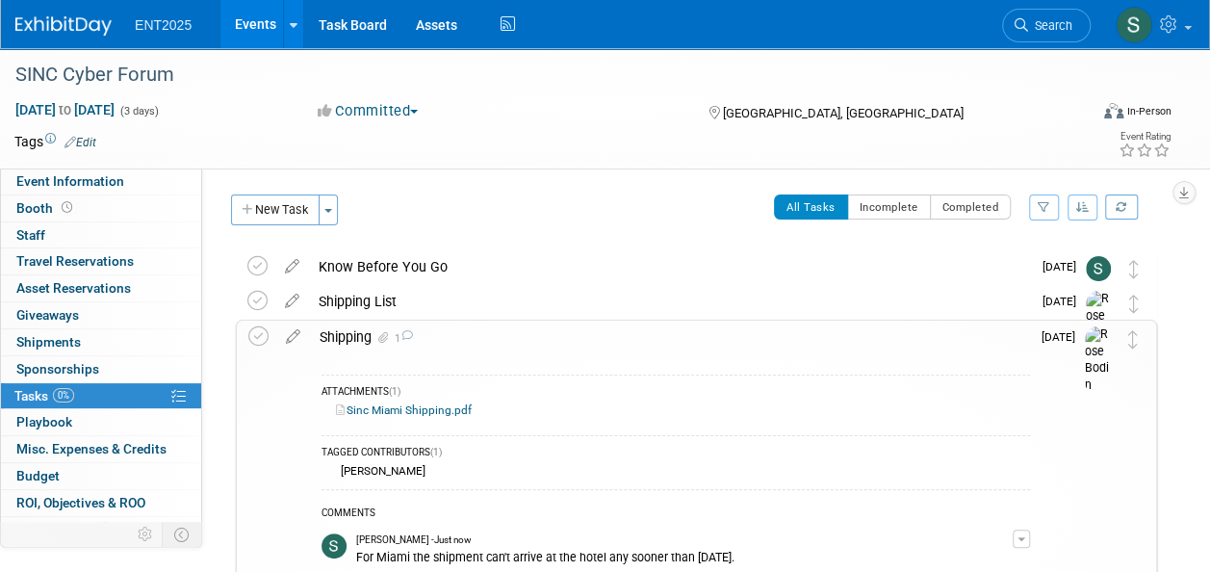
click at [345, 337] on div "Shipping 1" at bounding box center [670, 337] width 720 height 33
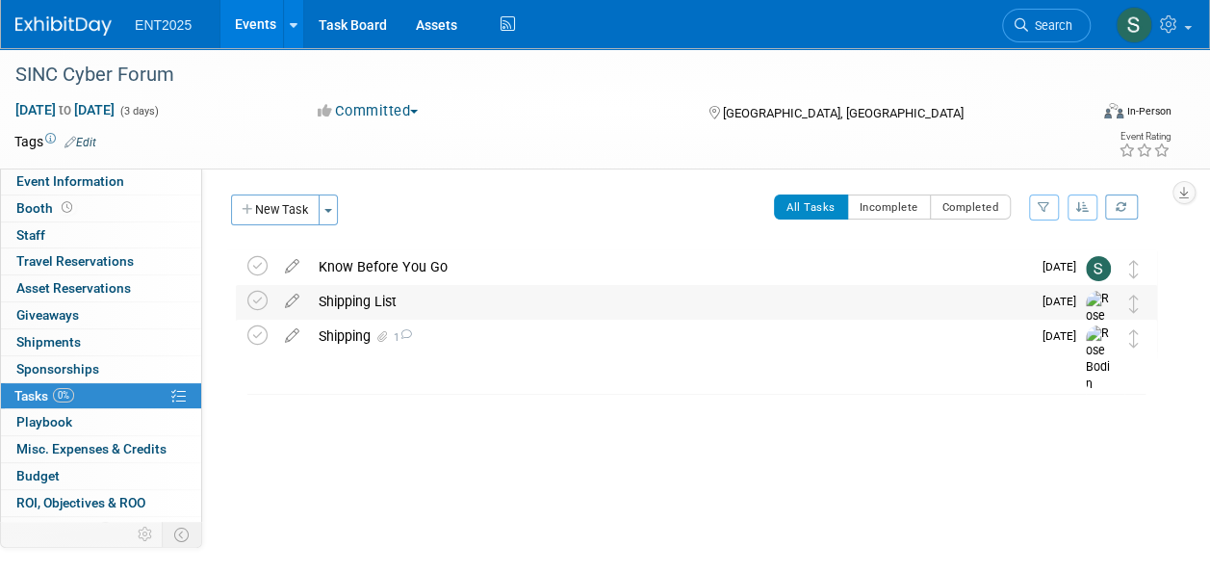
click at [366, 300] on div "Shipping List" at bounding box center [670, 301] width 722 height 33
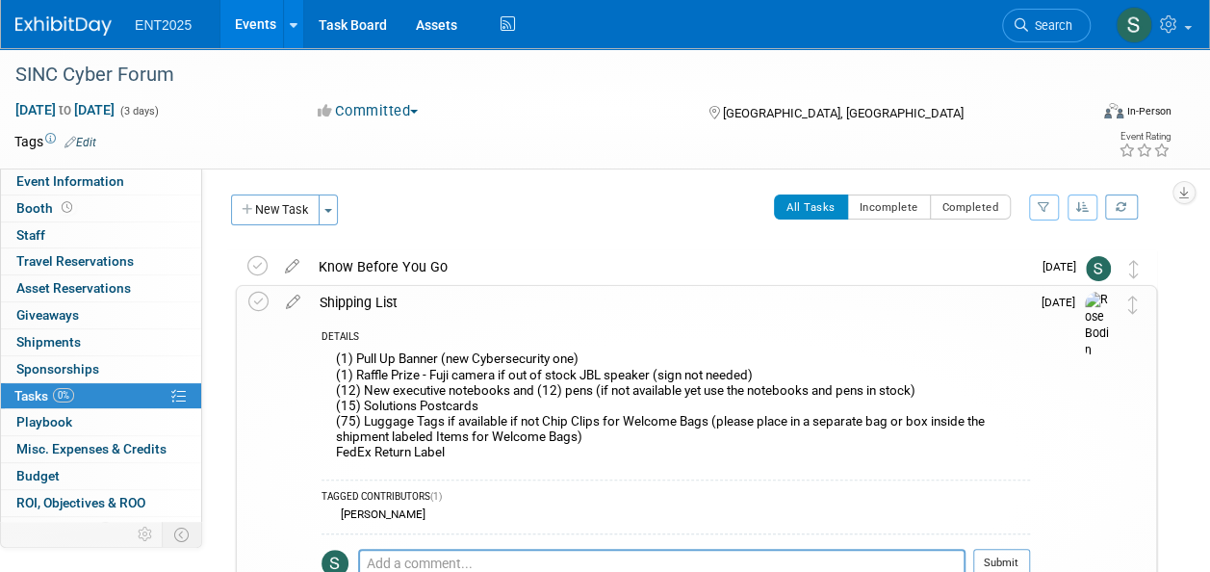
click at [358, 302] on div "Shipping List" at bounding box center [670, 302] width 720 height 33
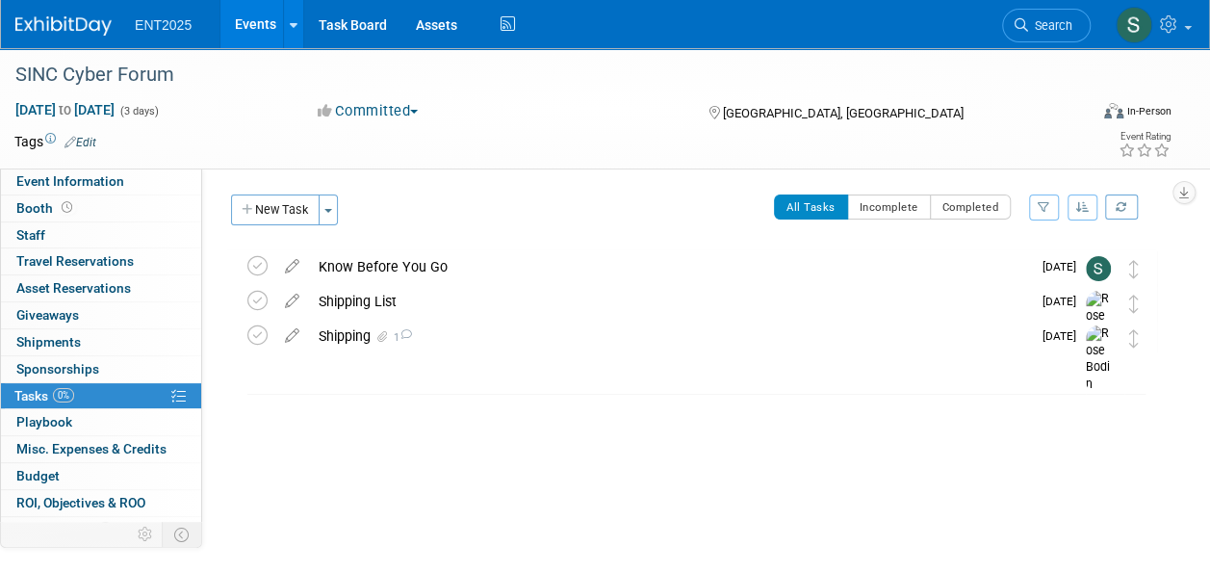
click at [241, 31] on link "Events" at bounding box center [255, 24] width 70 height 48
